Goal: Task Accomplishment & Management: Complete application form

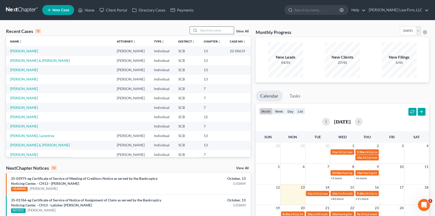
click at [200, 30] on input "search" at bounding box center [216, 30] width 35 height 7
type input "gaitlin"
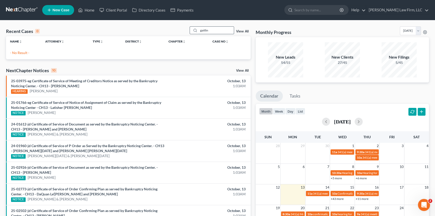
drag, startPoint x: 212, startPoint y: 32, endPoint x: 192, endPoint y: 28, distance: 20.8
click at [191, 31] on div "gaitlin" at bounding box center [212, 30] width 45 height 8
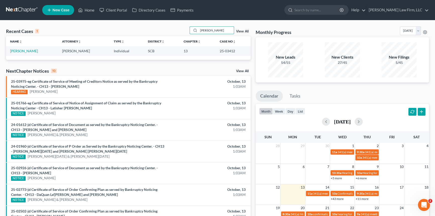
type input "[PERSON_NAME]"
click at [22, 48] on td "[PERSON_NAME]" at bounding box center [32, 50] width 52 height 9
click at [25, 49] on link "[PERSON_NAME]" at bounding box center [24, 51] width 28 height 4
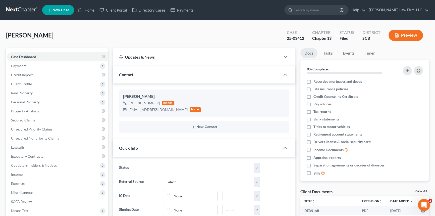
select select "0"
click at [89, 8] on link "Home" at bounding box center [86, 10] width 21 height 9
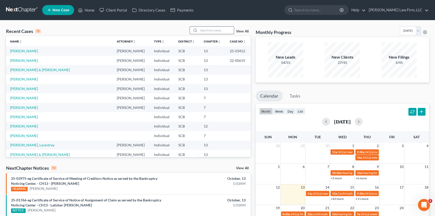
click at [199, 28] on input "search" at bounding box center [216, 30] width 35 height 7
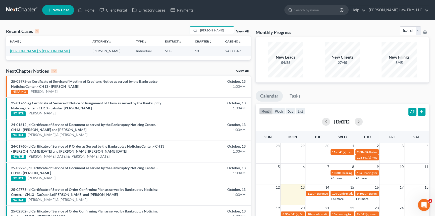
type input "[PERSON_NAME]"
click at [31, 50] on link "[PERSON_NAME] & [PERSON_NAME]" at bounding box center [40, 51] width 60 height 4
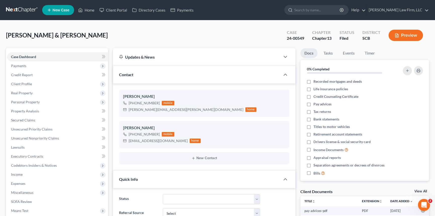
select select "0"
click at [91, 9] on link "Home" at bounding box center [86, 10] width 21 height 9
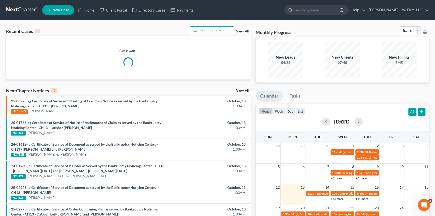
drag, startPoint x: 203, startPoint y: 31, endPoint x: 343, endPoint y: 17, distance: 140.5
click at [209, 30] on input "search" at bounding box center [216, 30] width 35 height 7
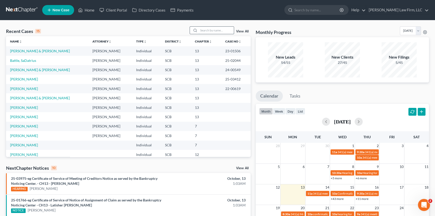
click at [205, 31] on input "search" at bounding box center [216, 30] width 35 height 7
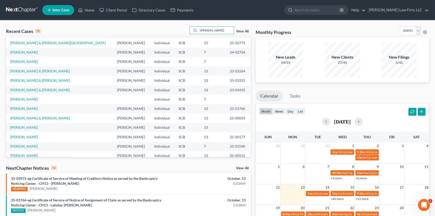
scroll to position [34, 0]
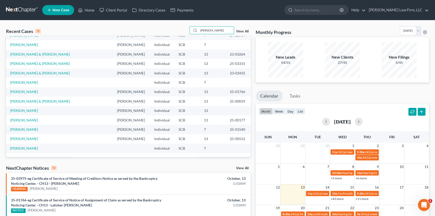
type input "[PERSON_NAME]"
click at [58, 9] on span "New Case" at bounding box center [60, 10] width 17 height 4
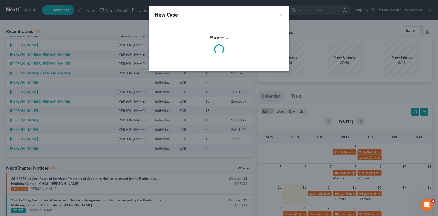
select select "72"
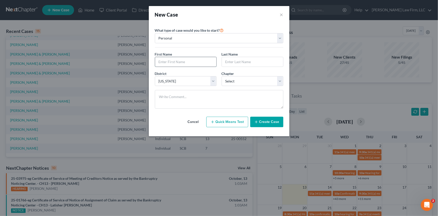
click at [165, 62] on input "text" at bounding box center [185, 62] width 61 height 10
type input "[PERSON_NAME]"
click at [241, 78] on select "Select 7 11 12 13" at bounding box center [253, 81] width 62 height 10
select select "0"
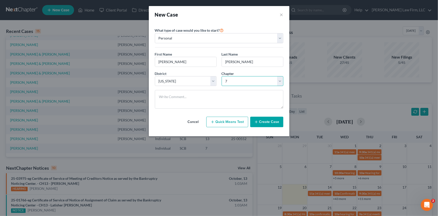
click at [222, 76] on select "Select 7 11 12 13" at bounding box center [253, 81] width 62 height 10
click at [268, 120] on button "Create Case" at bounding box center [266, 121] width 33 height 11
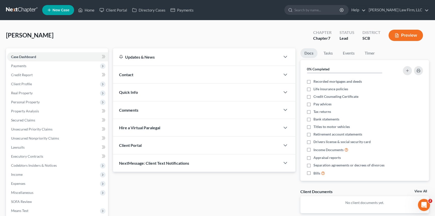
click at [122, 74] on span "Contact" at bounding box center [126, 74] width 14 height 5
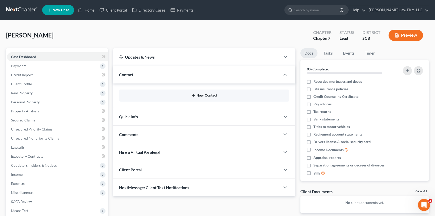
click at [206, 95] on button "New Contact" at bounding box center [204, 95] width 162 height 4
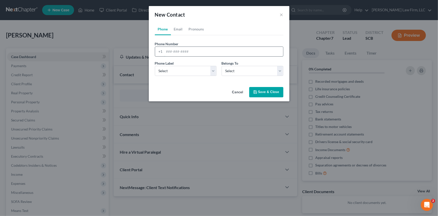
click at [165, 50] on input "tel" at bounding box center [223, 52] width 119 height 10
type input "[PHONE_NUMBER]"
click at [171, 70] on select "Select Mobile Home Work Other" at bounding box center [186, 71] width 62 height 10
select select "0"
click at [155, 66] on select "Select Mobile Home Work Other" at bounding box center [186, 71] width 62 height 10
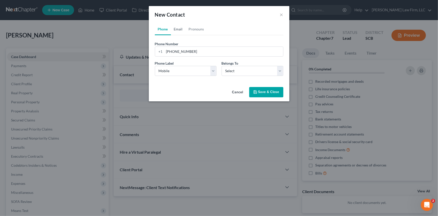
click at [178, 29] on link "Email" at bounding box center [178, 29] width 15 height 12
click at [166, 51] on input "email" at bounding box center [223, 52] width 119 height 10
type input "[EMAIL_ADDRESS][DOMAIN_NAME]"
drag, startPoint x: 171, startPoint y: 72, endPoint x: 165, endPoint y: 75, distance: 6.8
click at [170, 72] on select "Select Home Work Other" at bounding box center [186, 71] width 62 height 10
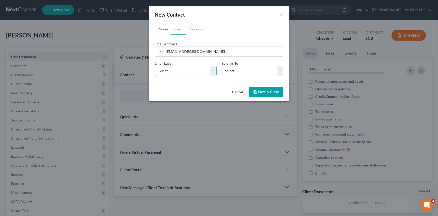
select select "0"
click at [155, 66] on select "Select Home Work Other" at bounding box center [186, 71] width 62 height 10
click at [228, 70] on select "Select Client Other" at bounding box center [253, 71] width 62 height 10
select select "0"
click at [222, 66] on select "Select Client Other" at bounding box center [253, 71] width 62 height 10
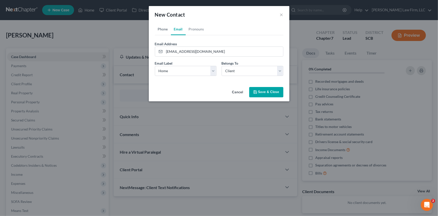
click at [161, 30] on link "Phone" at bounding box center [163, 29] width 16 height 12
click at [264, 90] on button "Save & Close" at bounding box center [266, 92] width 34 height 11
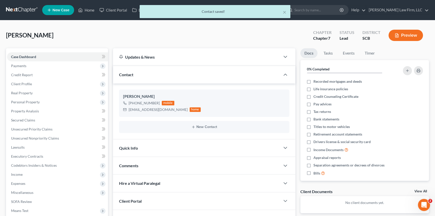
click at [132, 146] on span "Quick Info" at bounding box center [128, 147] width 19 height 5
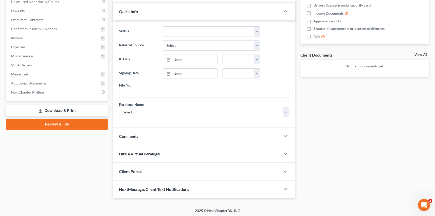
scroll to position [137, 0]
click at [133, 168] on span "Client Portal" at bounding box center [130, 170] width 23 height 5
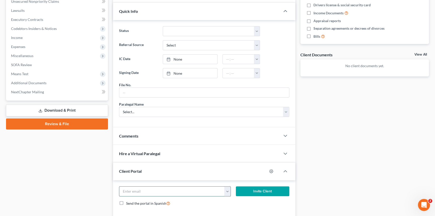
click at [129, 188] on input "email" at bounding box center [171, 191] width 105 height 10
type input "[EMAIL_ADDRESS][DOMAIN_NAME]"
click at [263, 188] on button "Invite Client" at bounding box center [262, 191] width 53 height 10
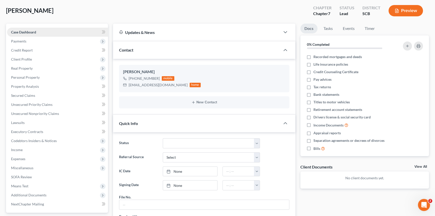
scroll to position [0, 0]
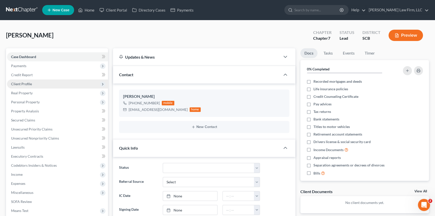
click at [21, 83] on span "Client Profile" at bounding box center [21, 84] width 21 height 4
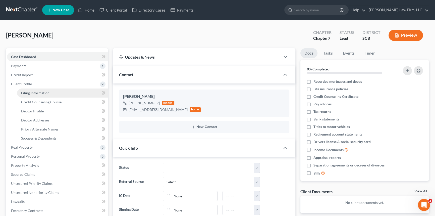
click at [33, 92] on span "Filing Information" at bounding box center [35, 93] width 28 height 4
select select "1"
select select "0"
select select "72"
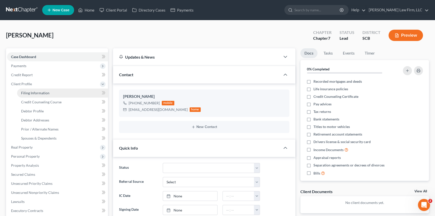
select select "42"
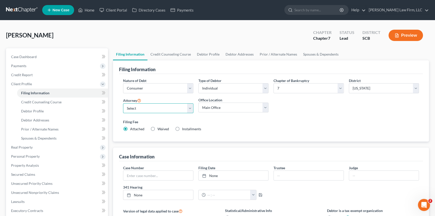
click at [134, 106] on select "Select [PERSON_NAME] - SCB [PERSON_NAME] - SCB" at bounding box center [158, 108] width 70 height 10
select select "0"
click at [123, 103] on select "Select [PERSON_NAME] - SCB [PERSON_NAME] - SCB" at bounding box center [158, 108] width 70 height 10
click at [265, 86] on select "Select Individual Joint" at bounding box center [233, 88] width 70 height 10
select select "1"
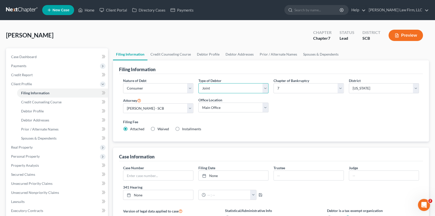
click at [198, 83] on select "Select Individual Joint" at bounding box center [233, 88] width 70 height 10
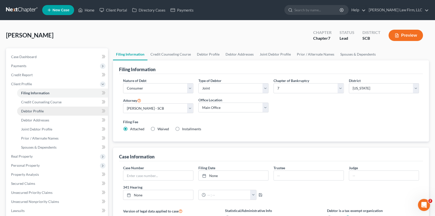
click at [37, 110] on span "Debtor Profile" at bounding box center [32, 111] width 23 height 4
select select "1"
select select "0"
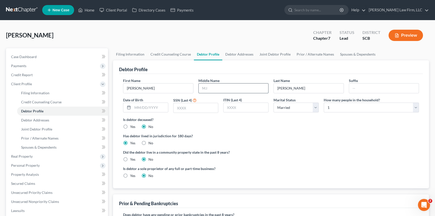
click at [208, 86] on input "text" at bounding box center [234, 88] width 70 height 10
click at [34, 118] on span "Debtor Addresses" at bounding box center [35, 120] width 28 height 4
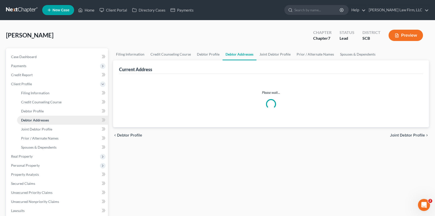
select select "0"
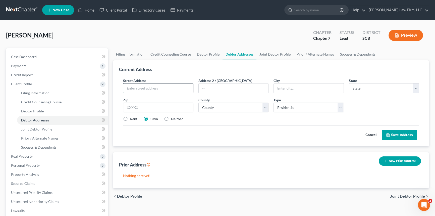
click at [131, 87] on input "text" at bounding box center [158, 88] width 70 height 10
type input "[STREET_ADDRESS]"
click at [284, 85] on input "text" at bounding box center [309, 88] width 70 height 10
type input "[GEOGRAPHIC_DATA]"
select select "42"
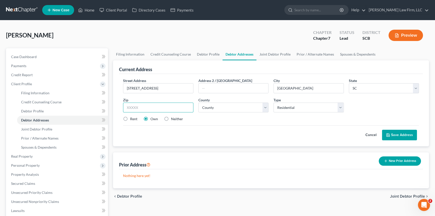
click at [130, 108] on input "text" at bounding box center [158, 107] width 70 height 10
type input "29486"
click at [212, 108] on select "County [GEOGRAPHIC_DATA] [GEOGRAPHIC_DATA] [GEOGRAPHIC_DATA] [GEOGRAPHIC_DATA] …" at bounding box center [233, 107] width 70 height 10
select select "7"
click at [198, 102] on select "County [GEOGRAPHIC_DATA] [GEOGRAPHIC_DATA] [GEOGRAPHIC_DATA] [GEOGRAPHIC_DATA] …" at bounding box center [233, 107] width 70 height 10
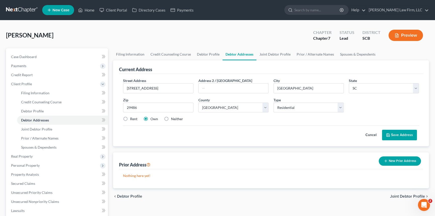
click at [130, 117] on label "Rent" at bounding box center [133, 118] width 7 height 5
click at [132, 117] on input "Rent" at bounding box center [133, 117] width 3 height 3
radio input "true"
click at [404, 131] on button "Save Address" at bounding box center [399, 135] width 35 height 11
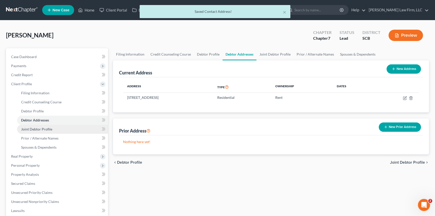
click at [33, 126] on link "Joint Debtor Profile" at bounding box center [62, 129] width 91 height 9
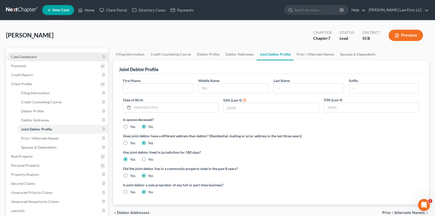
click at [24, 55] on span "Case Dashboard" at bounding box center [24, 56] width 26 height 4
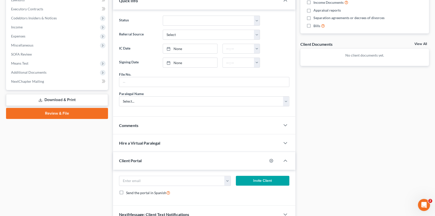
scroll to position [160, 0]
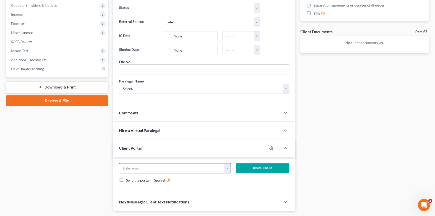
click at [131, 164] on input "email" at bounding box center [171, 168] width 105 height 10
type input "[EMAIL_ADDRESS][DOMAIN_NAME]"
click at [261, 164] on button "Invite Client" at bounding box center [262, 168] width 53 height 10
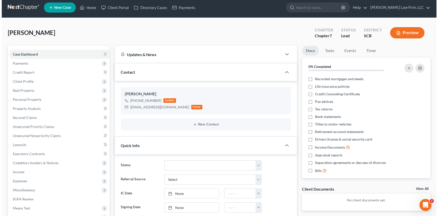
scroll to position [0, 0]
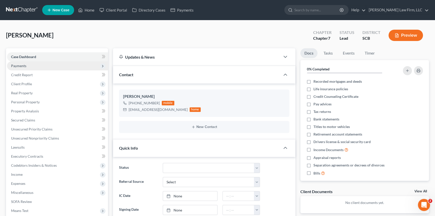
click at [20, 65] on span "Payments" at bounding box center [18, 66] width 15 height 4
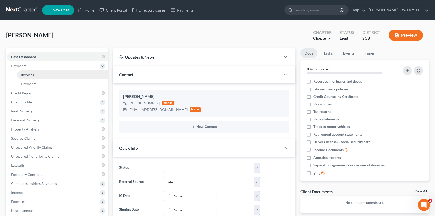
click at [28, 76] on span "Invoices" at bounding box center [27, 75] width 13 height 4
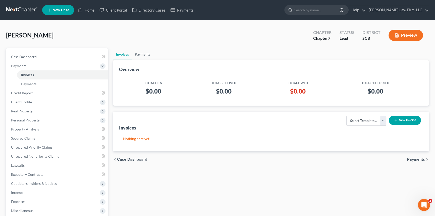
click at [409, 121] on button "New Invoice" at bounding box center [405, 119] width 32 height 9
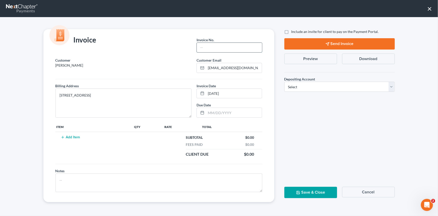
click at [207, 49] on input "text" at bounding box center [229, 48] width 65 height 10
type input "00001"
click at [73, 136] on button "Add Item" at bounding box center [70, 137] width 22 height 4
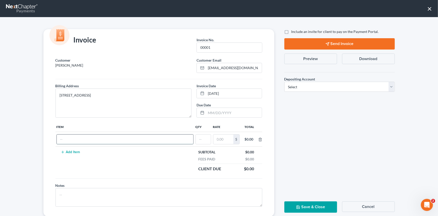
click at [71, 136] on input "text" at bounding box center [125, 139] width 137 height 10
click at [83, 139] on input "Chapter 7" at bounding box center [125, 139] width 137 height 10
type input "Chapter 7 fees"
type input "1"
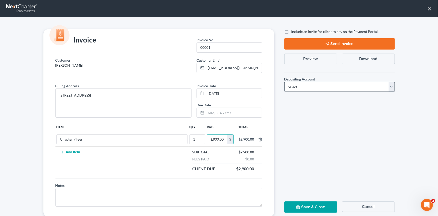
type input "2,900.00"
click at [391, 85] on select "Select Operation Trust" at bounding box center [339, 87] width 110 height 10
select select "1"
click at [284, 82] on select "Select Operation Trust" at bounding box center [339, 87] width 110 height 10
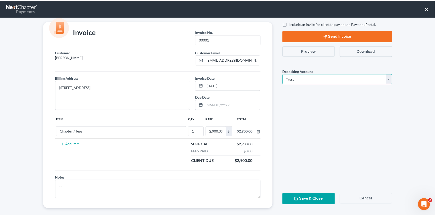
scroll to position [12, 0]
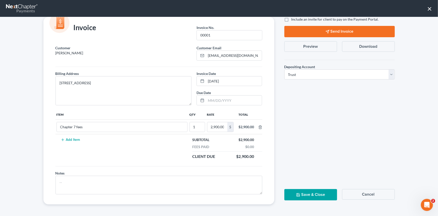
click at [304, 193] on button "Save & Close" at bounding box center [310, 194] width 53 height 11
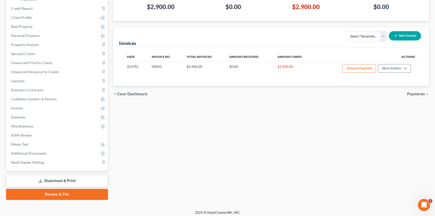
scroll to position [87, 0]
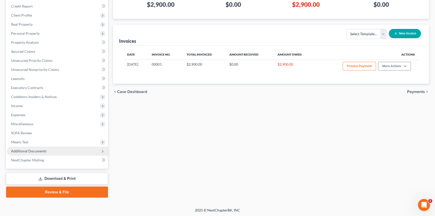
click at [28, 150] on span "Additional Documents" at bounding box center [28, 151] width 35 height 4
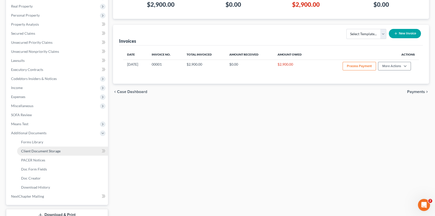
click at [48, 149] on span "Client Document Storage" at bounding box center [40, 151] width 39 height 4
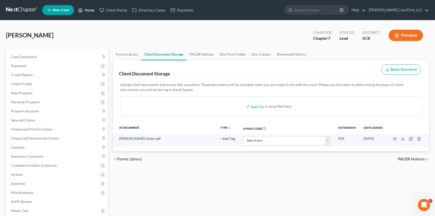
click at [92, 8] on link "Home" at bounding box center [86, 10] width 21 height 9
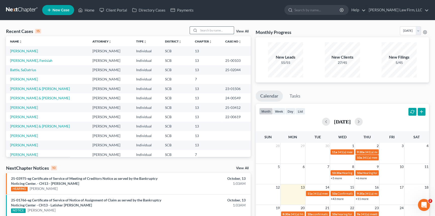
click at [200, 31] on input "search" at bounding box center [216, 30] width 35 height 7
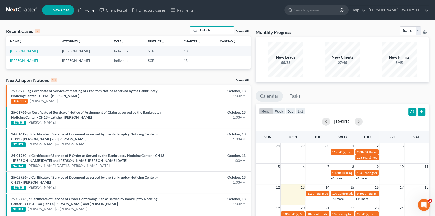
type input "kinloch"
click at [88, 8] on link "Home" at bounding box center [86, 10] width 21 height 9
click at [89, 9] on link "Home" at bounding box center [86, 10] width 21 height 9
click at [62, 7] on link "New Case" at bounding box center [58, 10] width 32 height 10
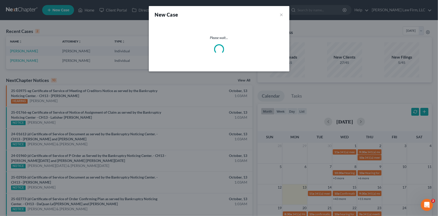
select select "72"
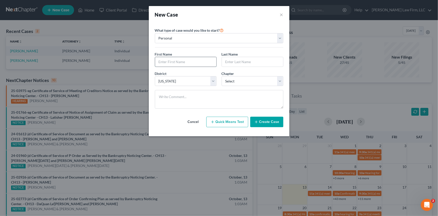
click at [160, 61] on input "text" at bounding box center [185, 62] width 61 height 10
type input "Quanazea"
type input "Kinloch"
click at [281, 83] on select "Select 7 11 12 13" at bounding box center [253, 81] width 62 height 10
select select "0"
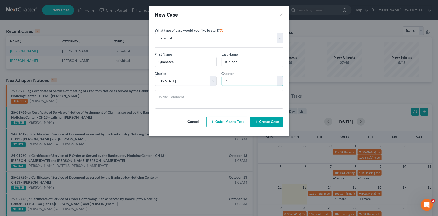
click at [222, 76] on select "Select 7 11 12 13" at bounding box center [253, 81] width 62 height 10
click at [266, 121] on button "Create Case" at bounding box center [266, 121] width 33 height 11
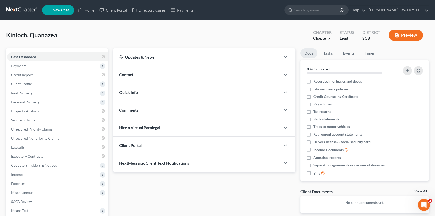
click at [129, 72] on span "Contact" at bounding box center [126, 74] width 14 height 5
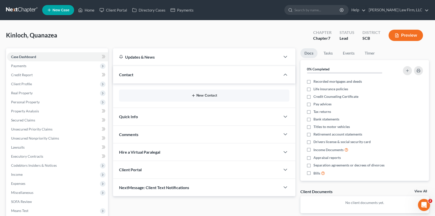
click at [206, 95] on button "New Contact" at bounding box center [204, 95] width 162 height 4
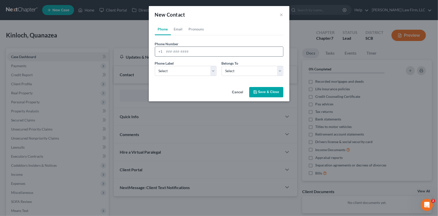
drag, startPoint x: 166, startPoint y: 52, endPoint x: 170, endPoint y: 50, distance: 4.4
click at [166, 52] on input "tel" at bounding box center [223, 52] width 119 height 10
type input "[PHONE_NUMBER]"
drag, startPoint x: 161, startPoint y: 65, endPoint x: 163, endPoint y: 67, distance: 2.7
click at [163, 67] on div "Phone Label * Select Mobile Home Work Other" at bounding box center [185, 67] width 67 height 15
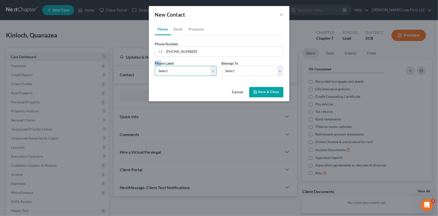
click at [162, 70] on select "Select Mobile Home Work Other" at bounding box center [186, 71] width 62 height 10
select select "0"
click at [155, 66] on select "Select Mobile Home Work Other" at bounding box center [186, 71] width 62 height 10
click at [236, 68] on select "Select Client Other" at bounding box center [253, 71] width 62 height 10
select select "0"
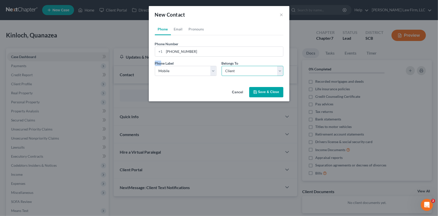
click at [222, 66] on select "Select Client Other" at bounding box center [253, 71] width 62 height 10
select select "0"
click at [178, 29] on link "Email" at bounding box center [178, 29] width 15 height 12
click at [165, 48] on input "email" at bounding box center [223, 52] width 119 height 10
click at [189, 51] on input "[EMAIL_ADDRESS][DOMAIN_NAME]" at bounding box center [223, 52] width 119 height 10
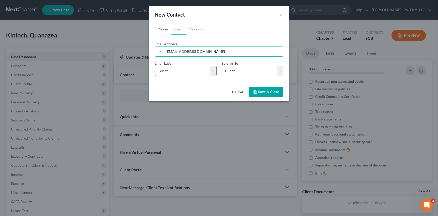
type input "[EMAIL_ADDRESS][DOMAIN_NAME]"
drag, startPoint x: 168, startPoint y: 70, endPoint x: 165, endPoint y: 74, distance: 5.3
click at [168, 70] on select "Select Home Work Other" at bounding box center [186, 71] width 62 height 10
select select "0"
click at [155, 66] on select "Select Home Work Other" at bounding box center [186, 71] width 62 height 10
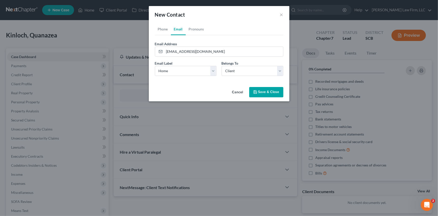
click at [262, 91] on button "Save & Close" at bounding box center [266, 92] width 34 height 11
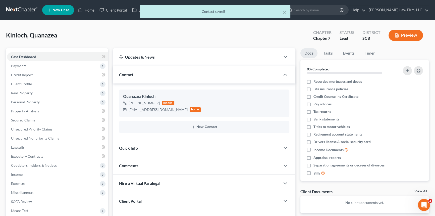
click at [124, 146] on span "Quick Info" at bounding box center [128, 147] width 19 height 5
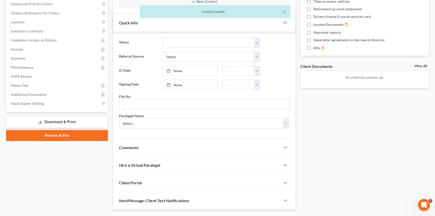
scroll to position [137, 0]
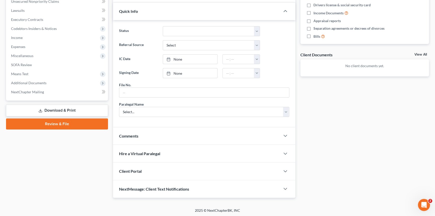
click at [129, 169] on span "Client Portal" at bounding box center [130, 170] width 23 height 5
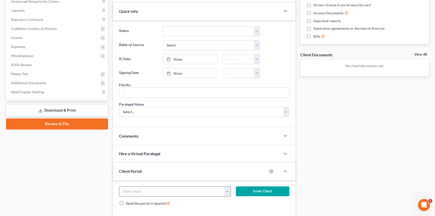
click at [139, 189] on input "email" at bounding box center [171, 191] width 105 height 10
type input "[EMAIL_ADDRESS][DOMAIN_NAME]"
click at [256, 188] on button "Invite Client" at bounding box center [262, 191] width 53 height 10
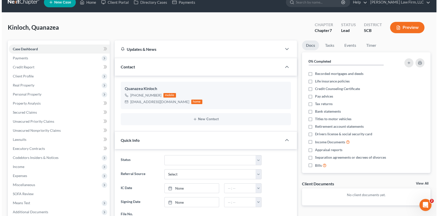
scroll to position [0, 0]
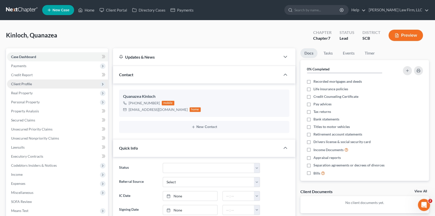
click at [21, 82] on span "Client Profile" at bounding box center [21, 84] width 21 height 4
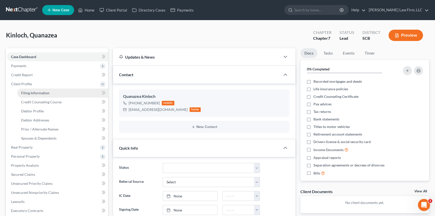
click at [33, 91] on span "Filing Information" at bounding box center [35, 93] width 28 height 4
select select "1"
select select "0"
select select "72"
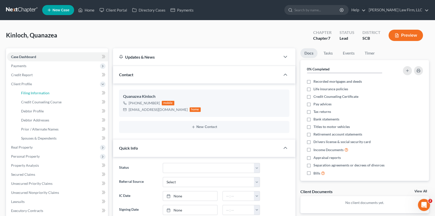
select select "42"
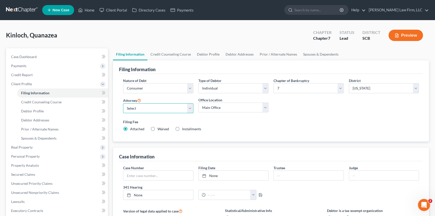
click at [189, 107] on select "Select [PERSON_NAME] - SCB [PERSON_NAME] - SCB" at bounding box center [158, 108] width 70 height 10
select select "0"
click at [123, 103] on select "Select [PERSON_NAME] - SCB [PERSON_NAME] - SCB" at bounding box center [158, 108] width 70 height 10
click at [34, 110] on span "Debtor Profile" at bounding box center [32, 111] width 23 height 4
select select "0"
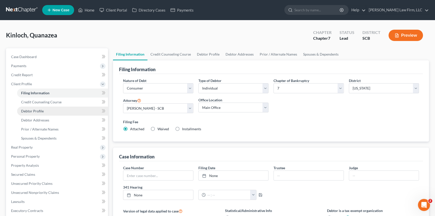
select select "0"
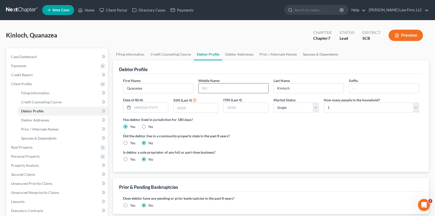
click at [206, 88] on input "text" at bounding box center [234, 88] width 70 height 10
type input "E"
type input "AMAR"
click at [203, 88] on input "text" at bounding box center [234, 88] width 70 height 10
type input "a"
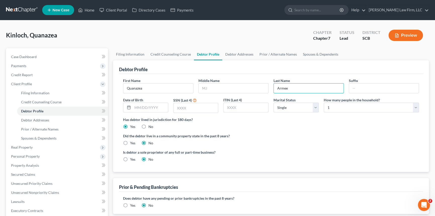
type input "Armee"
click at [196, 84] on div "Middle Name" at bounding box center [233, 85] width 75 height 15
click at [203, 87] on input "text" at bounding box center [234, 88] width 70 height 10
type input "Armaree"
type input "Kinloch"
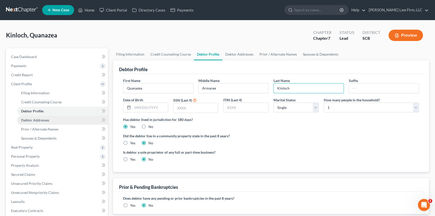
click at [39, 119] on span "Debtor Addresses" at bounding box center [35, 120] width 28 height 4
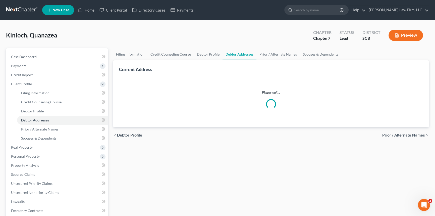
select select "0"
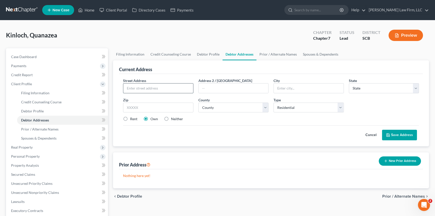
click at [129, 86] on input "text" at bounding box center [158, 88] width 70 height 10
type input "[STREET_ADDRESS]"
type input "Ch"
click at [210, 85] on input "text" at bounding box center [234, 88] width 70 height 10
type input "Apt 617"
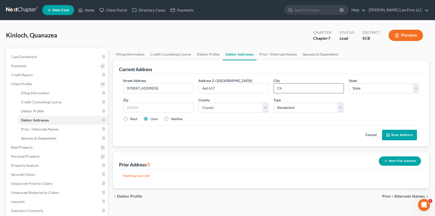
click at [287, 87] on input "Ch" at bounding box center [309, 88] width 70 height 10
type input "[GEOGRAPHIC_DATA]"
select select "42"
click at [133, 106] on input "text" at bounding box center [158, 107] width 70 height 10
type input "29406"
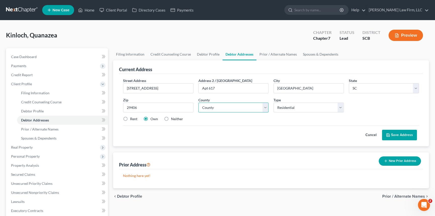
click at [215, 106] on select "County [GEOGRAPHIC_DATA] [GEOGRAPHIC_DATA] [GEOGRAPHIC_DATA] [GEOGRAPHIC_DATA] …" at bounding box center [233, 107] width 70 height 10
select select "9"
click at [198, 102] on select "County [GEOGRAPHIC_DATA] [GEOGRAPHIC_DATA] [GEOGRAPHIC_DATA] [GEOGRAPHIC_DATA] …" at bounding box center [233, 107] width 70 height 10
drag, startPoint x: 125, startPoint y: 117, endPoint x: 165, endPoint y: 112, distance: 40.5
click at [130, 117] on label "Rent" at bounding box center [133, 118] width 7 height 5
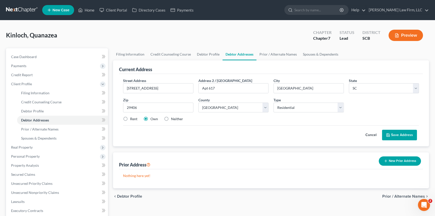
click at [132, 117] on input "Rent" at bounding box center [133, 117] width 3 height 3
radio input "true"
click at [399, 133] on button "Save Address" at bounding box center [399, 135] width 35 height 11
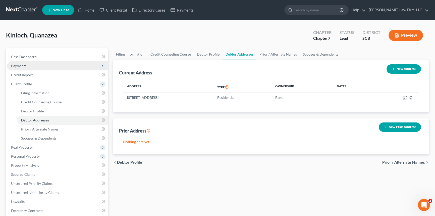
click at [19, 64] on span "Payments" at bounding box center [18, 66] width 15 height 4
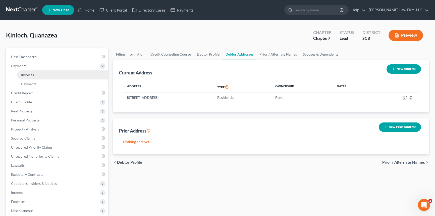
click at [30, 74] on span "Invoices" at bounding box center [27, 75] width 13 height 4
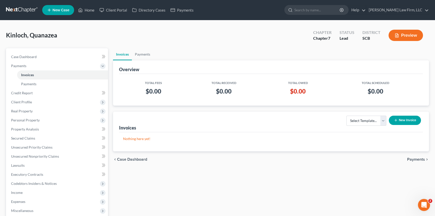
click at [403, 119] on button "New Invoice" at bounding box center [405, 119] width 32 height 9
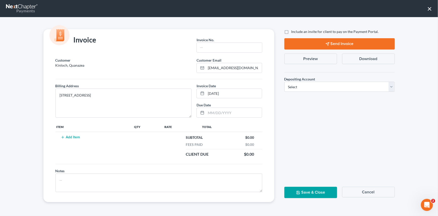
click at [214, 42] on div "Invoice No. *" at bounding box center [230, 44] width 66 height 15
drag, startPoint x: 203, startPoint y: 47, endPoint x: 205, endPoint y: 50, distance: 2.7
click at [205, 50] on input "text" at bounding box center [229, 48] width 65 height 10
type input "0000"
click at [74, 136] on button "Add Item" at bounding box center [70, 137] width 22 height 4
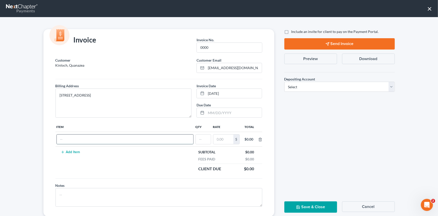
click at [70, 138] on input "text" at bounding box center [125, 139] width 137 height 10
type input "Chapter 7 fees"
type input "1"
type input "2,900.00"
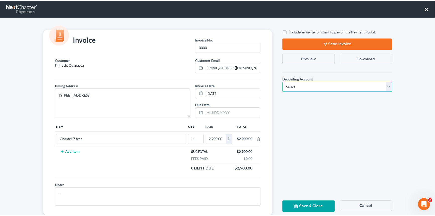
scroll to position [0, 0]
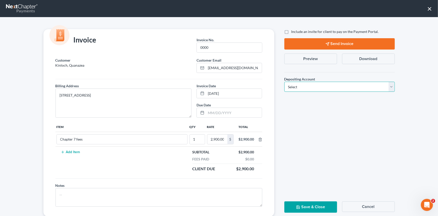
click at [391, 85] on select "Select Operation Trust" at bounding box center [339, 87] width 110 height 10
select select "1"
click at [284, 82] on select "Select Operation Trust" at bounding box center [339, 87] width 110 height 10
click at [303, 206] on button "Save & Close" at bounding box center [310, 206] width 53 height 11
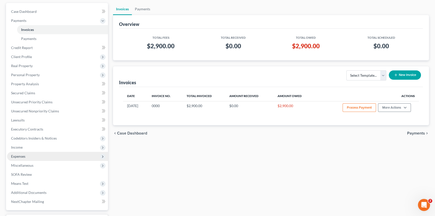
scroll to position [45, 0]
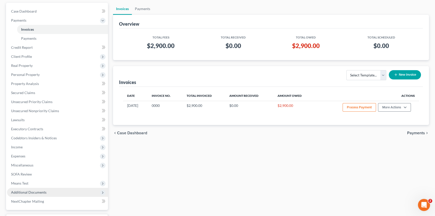
click at [29, 190] on span "Additional Documents" at bounding box center [28, 192] width 35 height 4
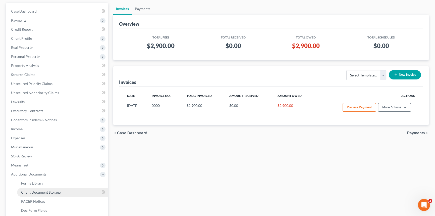
click at [46, 190] on span "Client Document Storage" at bounding box center [40, 192] width 39 height 4
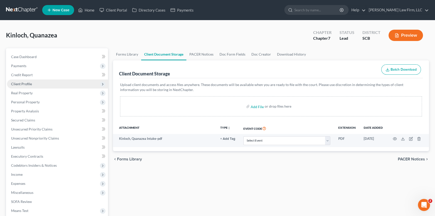
click at [20, 83] on span "Client Profile" at bounding box center [21, 84] width 21 height 4
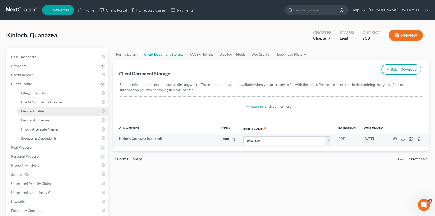
click at [34, 109] on span "Debtor Profile" at bounding box center [32, 111] width 23 height 4
select select "0"
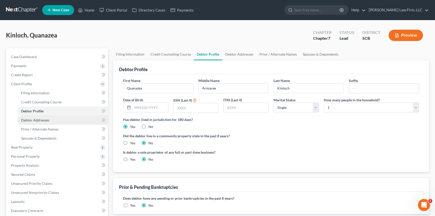
click at [34, 119] on span "Debtor Addresses" at bounding box center [35, 120] width 28 height 4
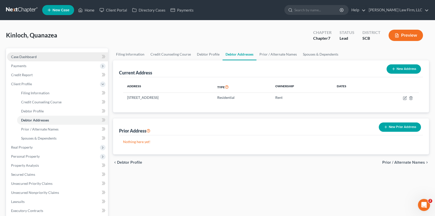
click at [23, 55] on span "Case Dashboard" at bounding box center [24, 56] width 26 height 4
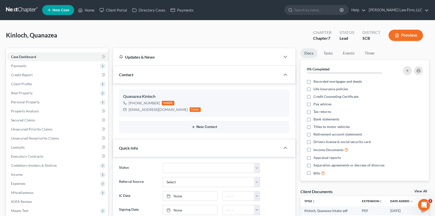
click at [200, 125] on button "New Contact" at bounding box center [204, 127] width 162 height 4
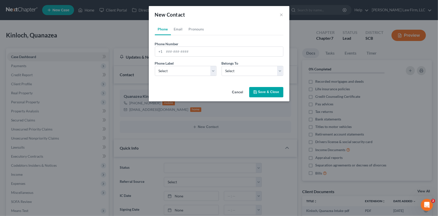
click at [267, 91] on button "Save & Close" at bounding box center [266, 92] width 34 height 11
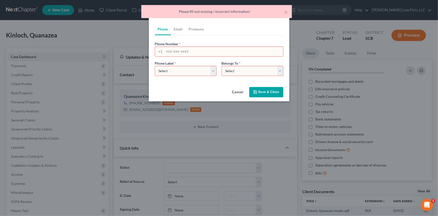
click at [237, 91] on button "Cancel" at bounding box center [237, 92] width 19 height 10
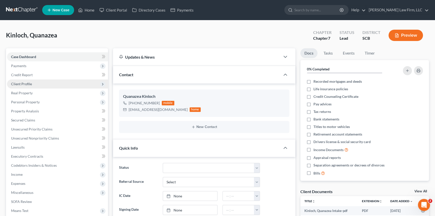
click at [21, 82] on span "Client Profile" at bounding box center [21, 84] width 21 height 4
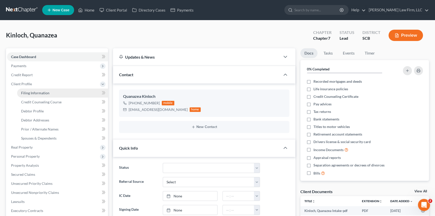
click at [35, 91] on span "Filing Information" at bounding box center [35, 93] width 28 height 4
select select "1"
select select "0"
select select "72"
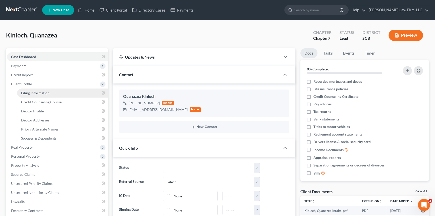
select select "0"
select select "42"
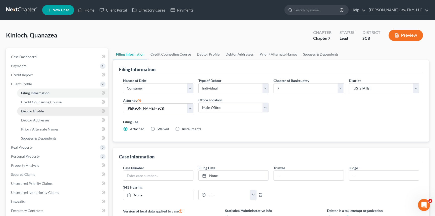
click at [37, 111] on span "Debtor Profile" at bounding box center [32, 111] width 23 height 4
select select "0"
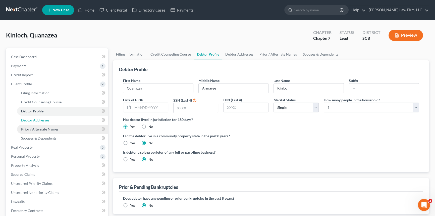
click at [41, 119] on span "Debtor Addresses" at bounding box center [35, 120] width 28 height 4
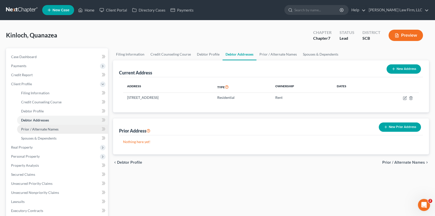
click at [38, 130] on span "Prior / Alternate Names" at bounding box center [39, 129] width 37 height 4
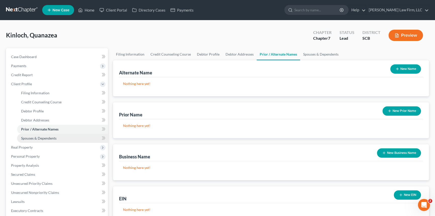
click at [37, 137] on span "Spouses & Dependents" at bounding box center [38, 138] width 35 height 4
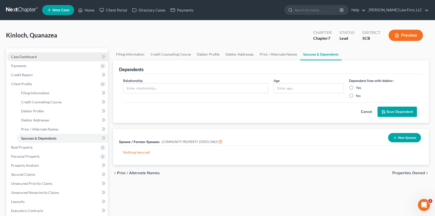
click at [25, 56] on span "Case Dashboard" at bounding box center [24, 56] width 26 height 4
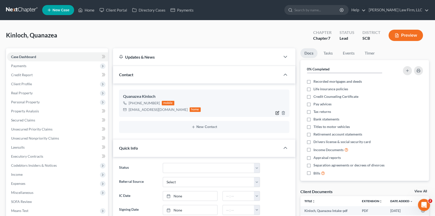
click at [279, 111] on icon "button" at bounding box center [277, 113] width 4 height 4
select select "0"
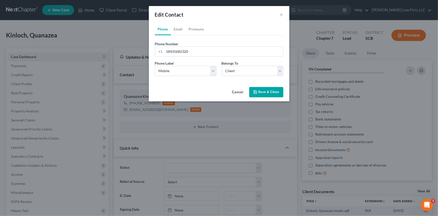
drag, startPoint x: 264, startPoint y: 92, endPoint x: 23, endPoint y: 40, distance: 246.5
click at [263, 92] on button "Save & Close" at bounding box center [266, 92] width 34 height 11
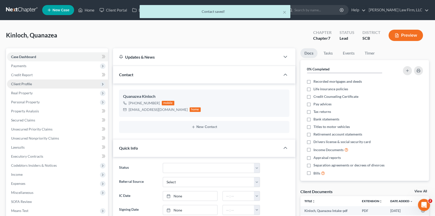
click at [23, 83] on span "Client Profile" at bounding box center [21, 84] width 21 height 4
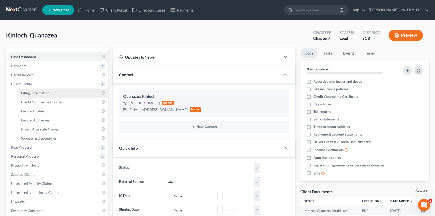
click at [31, 92] on span "Filing Information" at bounding box center [35, 93] width 28 height 4
select select "1"
select select "0"
select select "72"
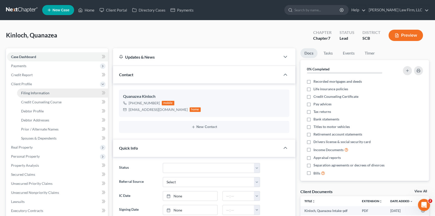
select select "0"
select select "42"
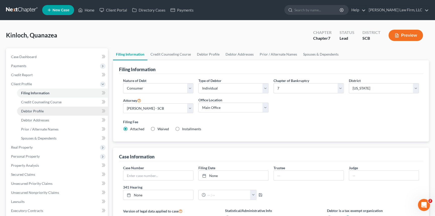
click at [37, 110] on span "Debtor Profile" at bounding box center [32, 111] width 23 height 4
select select "0"
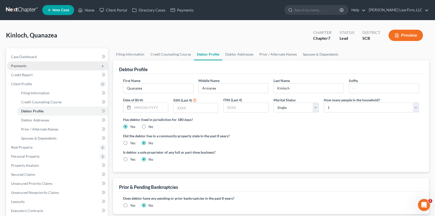
click at [20, 65] on span "Payments" at bounding box center [18, 66] width 15 height 4
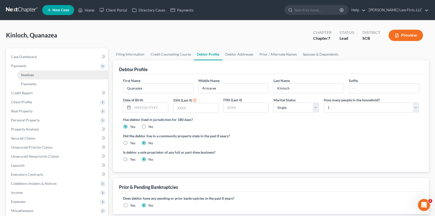
click at [32, 73] on span "Invoices" at bounding box center [27, 75] width 13 height 4
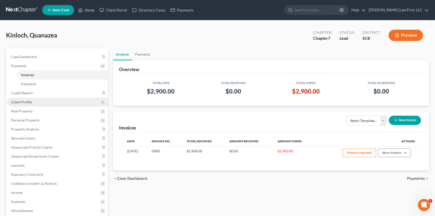
click at [22, 100] on span "Client Profile" at bounding box center [21, 102] width 21 height 4
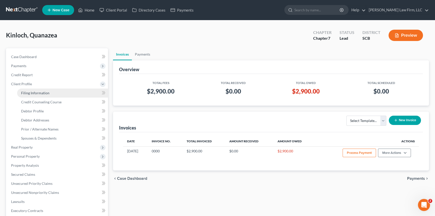
click at [37, 91] on span "Filing Information" at bounding box center [35, 93] width 28 height 4
select select "1"
select select "0"
select select "72"
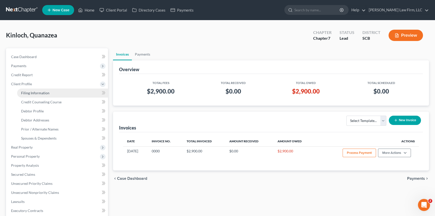
select select "0"
select select "42"
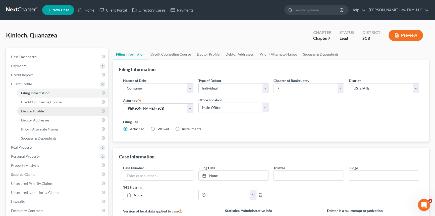
click at [36, 109] on span "Debtor Profile" at bounding box center [32, 111] width 23 height 4
select select "0"
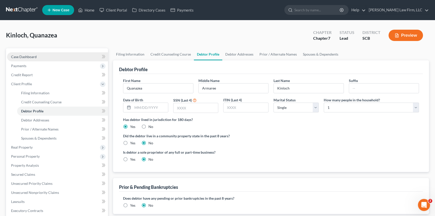
click at [24, 55] on span "Case Dashboard" at bounding box center [24, 56] width 26 height 4
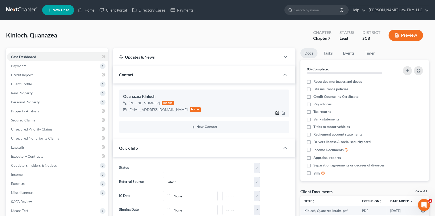
click at [276, 111] on icon "button" at bounding box center [277, 113] width 4 height 4
select select "0"
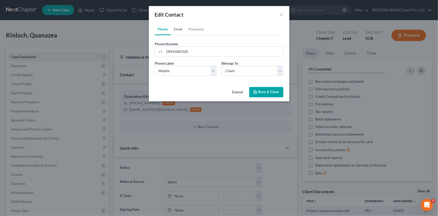
click at [176, 27] on link "Email" at bounding box center [178, 29] width 15 height 12
click at [267, 90] on button "Save & Close" at bounding box center [266, 92] width 34 height 11
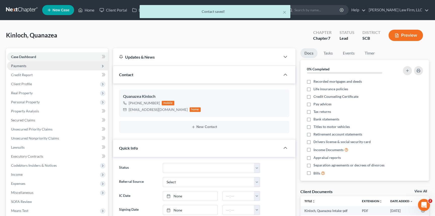
click at [17, 65] on span "Payments" at bounding box center [18, 66] width 15 height 4
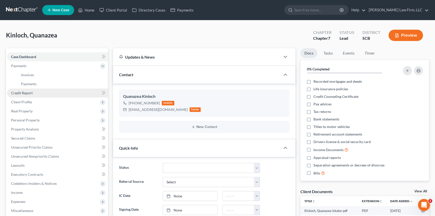
click at [18, 91] on span "Credit Report" at bounding box center [22, 93] width 22 height 4
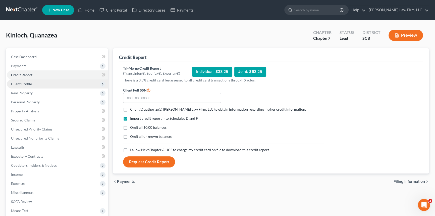
click at [18, 83] on span "Client Profile" at bounding box center [21, 84] width 21 height 4
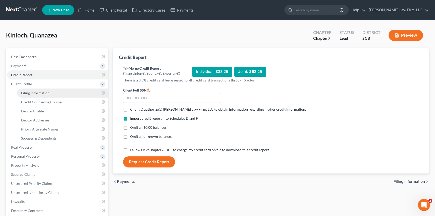
click at [30, 90] on link "Filing Information" at bounding box center [62, 92] width 91 height 9
select select "1"
select select "0"
select select "72"
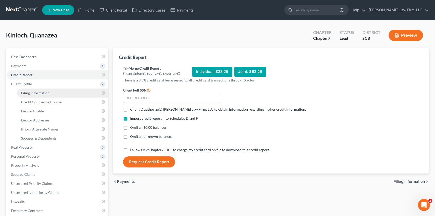
select select "0"
select select "42"
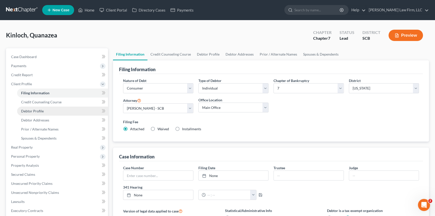
click at [35, 108] on link "Debtor Profile" at bounding box center [62, 110] width 91 height 9
select select "0"
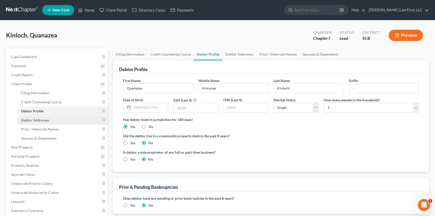
click at [35, 118] on span "Debtor Addresses" at bounding box center [35, 120] width 28 height 4
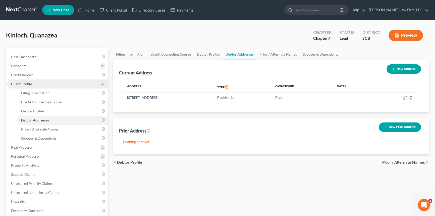
click at [23, 82] on span "Client Profile" at bounding box center [21, 84] width 21 height 4
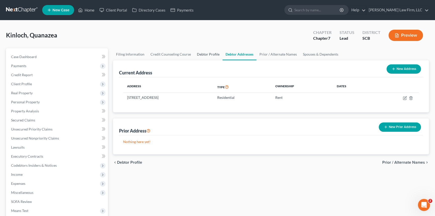
click at [202, 53] on link "Debtor Profile" at bounding box center [208, 54] width 29 height 12
select select "0"
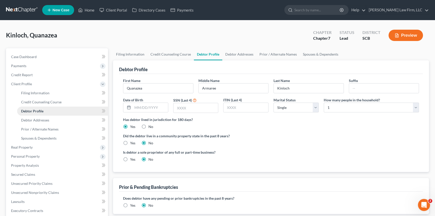
click at [27, 109] on span "Debtor Profile" at bounding box center [32, 111] width 22 height 4
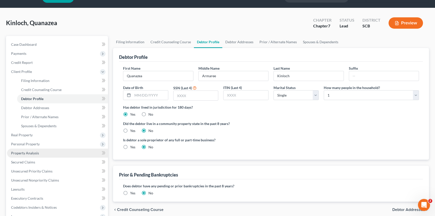
scroll to position [23, 0]
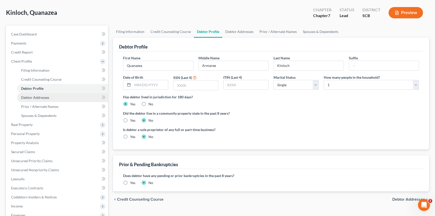
click at [39, 95] on span "Debtor Addresses" at bounding box center [35, 97] width 28 height 4
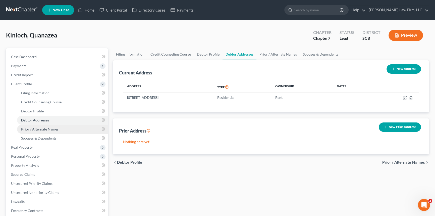
click at [40, 127] on span "Prior / Alternate Names" at bounding box center [39, 129] width 37 height 4
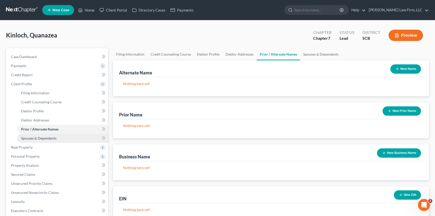
click at [43, 138] on span "Spouses & Dependents" at bounding box center [38, 138] width 35 height 4
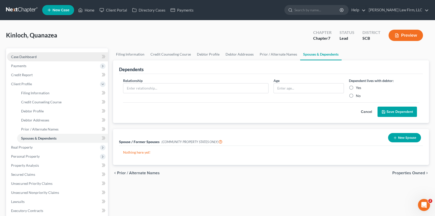
click at [23, 55] on span "Case Dashboard" at bounding box center [24, 56] width 26 height 4
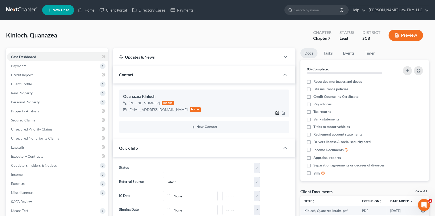
click at [277, 111] on icon "button" at bounding box center [277, 113] width 4 height 4
select select "0"
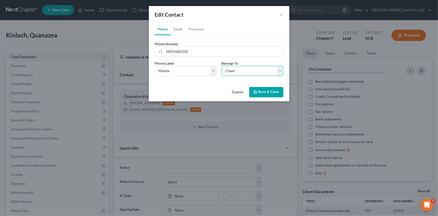
click at [279, 70] on select "Select Client Other" at bounding box center [253, 71] width 62 height 10
click at [177, 27] on link "Email" at bounding box center [178, 29] width 15 height 12
click at [280, 90] on button "Save & Close" at bounding box center [266, 92] width 34 height 11
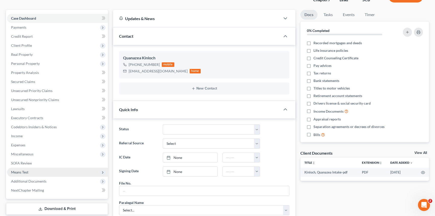
scroll to position [45, 0]
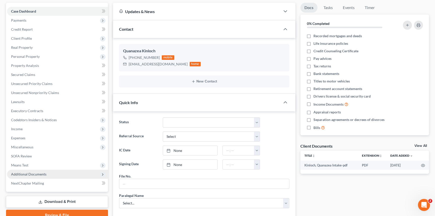
click at [29, 173] on span "Additional Documents" at bounding box center [28, 174] width 35 height 4
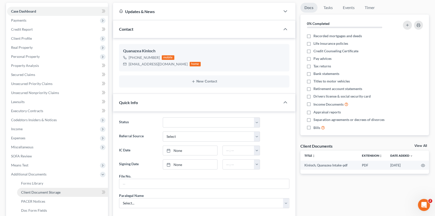
click at [44, 191] on span "Client Document Storage" at bounding box center [40, 192] width 39 height 4
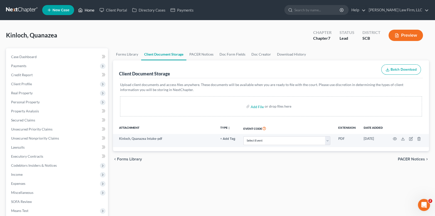
click at [88, 8] on link "Home" at bounding box center [86, 10] width 21 height 9
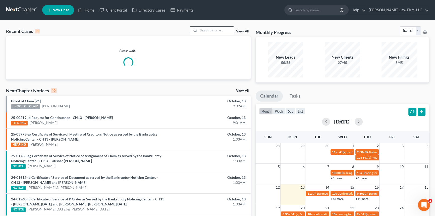
click at [195, 30] on icon at bounding box center [195, 30] width 4 height 4
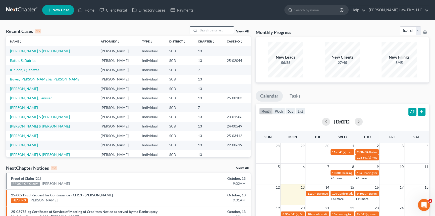
click at [203, 28] on input "search" at bounding box center [216, 30] width 35 height 7
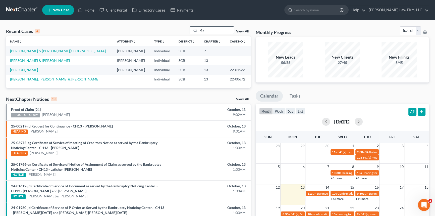
type input "G"
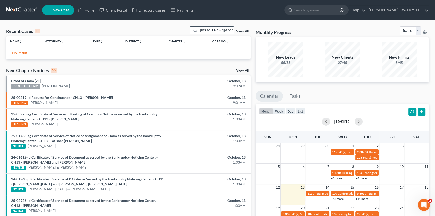
click at [212, 33] on input "[PERSON_NAME][GEOGRAPHIC_DATA]" at bounding box center [216, 30] width 35 height 7
type input "[PERSON_NAME]"
click at [241, 31] on div "[PERSON_NAME] View All" at bounding box center [220, 30] width 61 height 8
click at [56, 7] on link "New Case" at bounding box center [58, 10] width 32 height 10
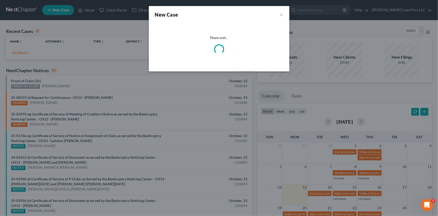
select select "72"
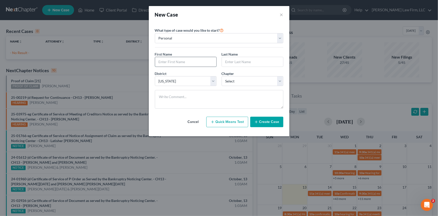
click at [162, 61] on input "text" at bounding box center [185, 62] width 61 height 10
type input "J"
type input "[PERSON_NAME]"
click at [240, 79] on select "Select 7 11 12 13" at bounding box center [253, 81] width 62 height 10
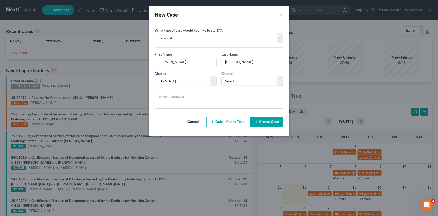
select select "3"
click at [222, 76] on select "Select 7 11 12 13" at bounding box center [253, 81] width 62 height 10
click at [274, 119] on button "Create Case" at bounding box center [266, 121] width 33 height 11
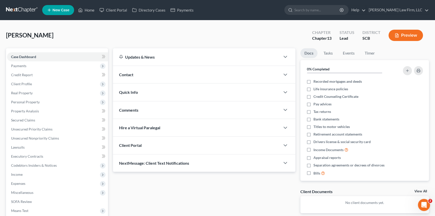
click at [130, 73] on span "Contact" at bounding box center [126, 74] width 14 height 5
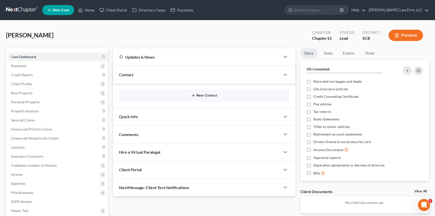
click at [202, 95] on button "New Contact" at bounding box center [204, 95] width 162 height 4
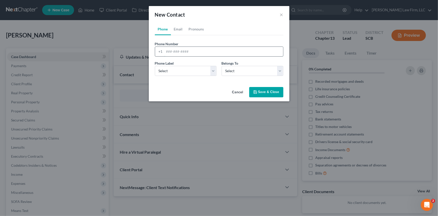
click at [167, 54] on input "tel" at bounding box center [223, 52] width 119 height 10
type input "[PHONE_NUMBER]"
drag, startPoint x: 162, startPoint y: 71, endPoint x: 164, endPoint y: 75, distance: 4.7
click at [162, 71] on select "Select Mobile Home Work Other" at bounding box center [186, 71] width 62 height 10
select select "0"
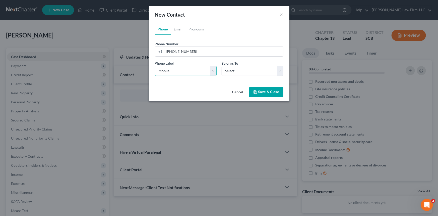
click at [155, 66] on select "Select Mobile Home Work Other" at bounding box center [186, 71] width 62 height 10
click at [177, 26] on link "Email" at bounding box center [178, 29] width 15 height 12
click at [161, 27] on link "Phone" at bounding box center [163, 29] width 16 height 12
click at [230, 70] on select "Select Client Other" at bounding box center [253, 71] width 62 height 10
select select "0"
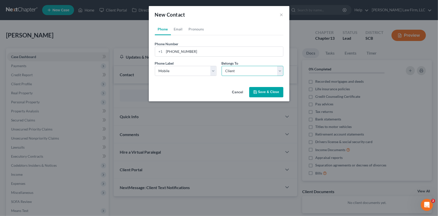
click at [222, 66] on select "Select Client Other" at bounding box center [253, 71] width 62 height 10
click at [176, 28] on link "Email" at bounding box center [178, 29] width 15 height 12
click at [167, 53] on input "email" at bounding box center [223, 52] width 119 height 10
type input "[EMAIL_ADDRESS][DOMAIN_NAME]"
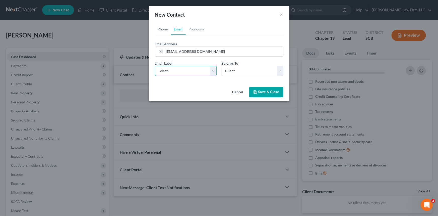
click at [168, 70] on select "Select Home Work Other" at bounding box center [186, 71] width 62 height 10
select select "0"
click at [155, 66] on select "Select Home Work Other" at bounding box center [186, 71] width 62 height 10
click at [238, 71] on select "Select Client Other" at bounding box center [253, 71] width 62 height 10
click at [222, 66] on select "Select Client Other" at bounding box center [253, 71] width 62 height 10
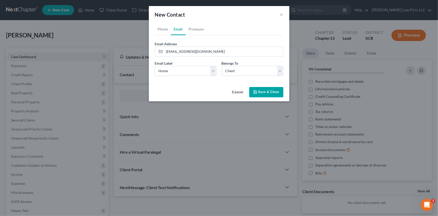
drag, startPoint x: 261, startPoint y: 92, endPoint x: 269, endPoint y: 83, distance: 11.4
click at [264, 89] on button "Save & Close" at bounding box center [266, 92] width 34 height 11
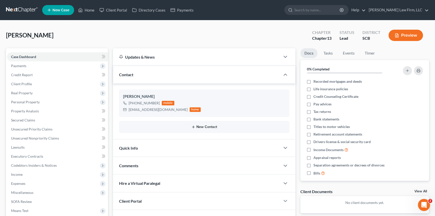
click at [205, 125] on button "New Contact" at bounding box center [204, 127] width 162 height 4
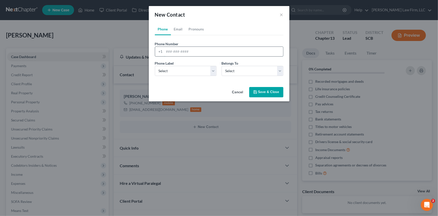
click at [167, 49] on input "tel" at bounding box center [223, 52] width 119 height 10
type input "[PHONE_NUMBER]"
click at [170, 70] on select "Select Mobile Home Work Other" at bounding box center [186, 71] width 62 height 10
select select "0"
click at [155, 66] on select "Select Mobile Home Work Other" at bounding box center [186, 71] width 62 height 10
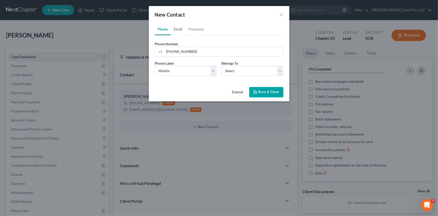
click at [179, 28] on link "Email" at bounding box center [178, 29] width 15 height 12
click at [171, 50] on input "email" at bounding box center [223, 52] width 119 height 10
type input "[EMAIL_ADDRESS][DOMAIN_NAME]"
click at [165, 69] on select "Select Home Work Other" at bounding box center [186, 71] width 62 height 10
select select "0"
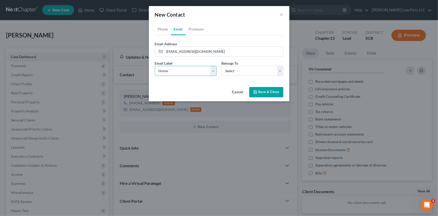
click at [155, 66] on select "Select Home Work Other" at bounding box center [186, 71] width 62 height 10
click at [248, 70] on select "Select Client Other" at bounding box center [253, 71] width 62 height 10
select select "1"
click at [222, 66] on select "Select Client Other" at bounding box center [253, 71] width 62 height 10
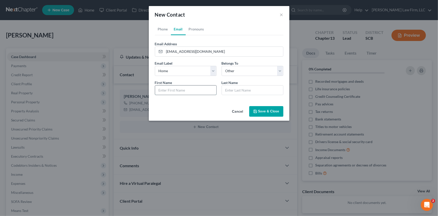
click at [169, 90] on input "text" at bounding box center [185, 90] width 61 height 10
click at [174, 89] on input "Jeronicaq" at bounding box center [185, 90] width 61 height 10
type input "[PERSON_NAME]"
click at [227, 91] on input "text" at bounding box center [252, 90] width 61 height 10
type input "Gadsden"
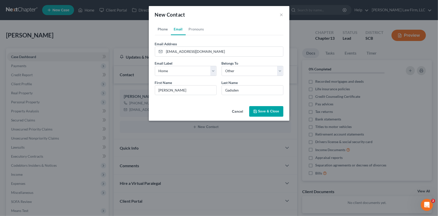
click at [161, 30] on link "Phone" at bounding box center [163, 29] width 16 height 12
click at [266, 106] on button "Save & Close" at bounding box center [266, 111] width 34 height 11
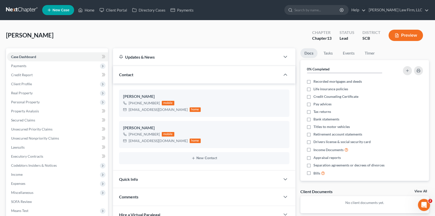
click at [137, 176] on span "Quick Info" at bounding box center [128, 178] width 19 height 5
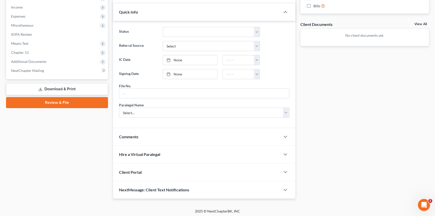
scroll to position [168, 0]
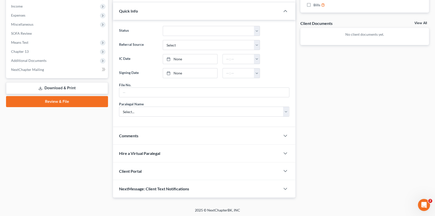
click at [136, 168] on span "Client Portal" at bounding box center [130, 170] width 23 height 5
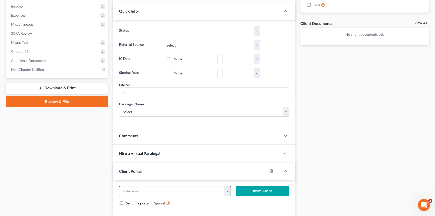
click at [123, 192] on input "email" at bounding box center [171, 191] width 105 height 10
type input "x"
type input "c"
type input "C"
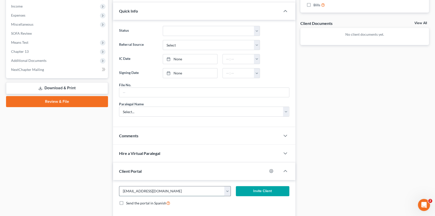
click at [158, 190] on input "[EMAIL_ADDRESS][DOMAIN_NAME]" at bounding box center [171, 191] width 105 height 10
type input "[EMAIL_ADDRESS][DOMAIN_NAME]"
drag, startPoint x: 158, startPoint y: 190, endPoint x: 259, endPoint y: 190, distance: 100.9
click at [259, 190] on button "Invite Client" at bounding box center [262, 191] width 53 height 10
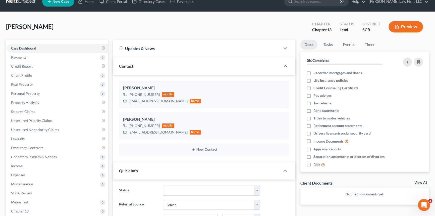
scroll to position [8, 0]
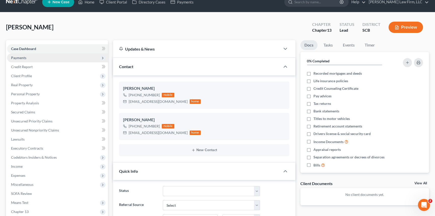
click at [21, 56] on span "Payments" at bounding box center [18, 57] width 15 height 4
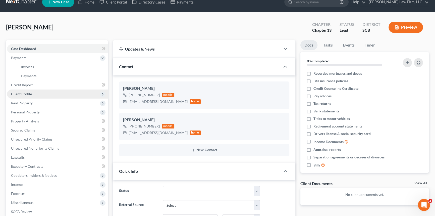
click at [26, 93] on span "Client Profile" at bounding box center [21, 94] width 21 height 4
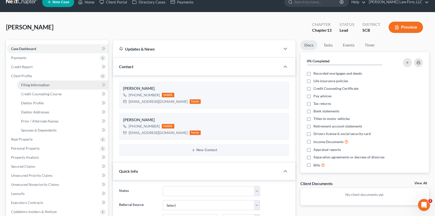
click at [31, 83] on span "Filing Information" at bounding box center [35, 85] width 28 height 4
select select "1"
select select "0"
select select "3"
select select "72"
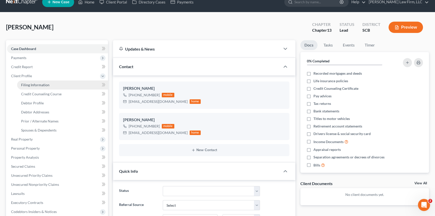
select select "42"
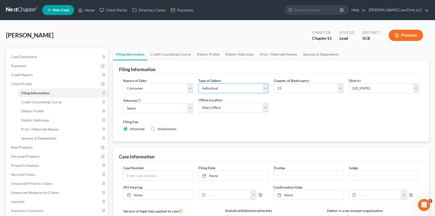
click at [266, 86] on select "Select Individual Joint" at bounding box center [233, 88] width 70 height 10
select select "1"
click at [198, 83] on select "Select Individual Joint" at bounding box center [233, 88] width 70 height 10
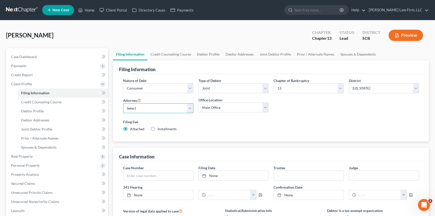
click at [136, 108] on select "Select [PERSON_NAME] - SCB [PERSON_NAME] - SCB" at bounding box center [158, 108] width 70 height 10
select select "0"
click at [123, 103] on select "Select [PERSON_NAME] - SCB [PERSON_NAME] - SCB" at bounding box center [158, 108] width 70 height 10
click at [37, 109] on span "Debtor Profile" at bounding box center [32, 111] width 23 height 4
select select "1"
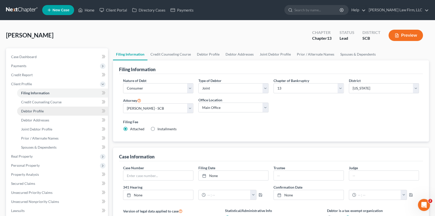
select select "0"
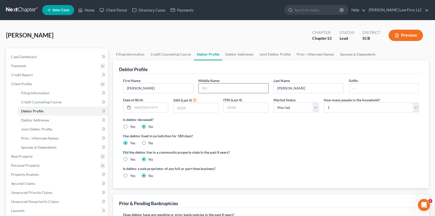
click at [215, 86] on input "text" at bounding box center [234, 88] width 70 height 10
type input "E"
type input "n"
type input "m"
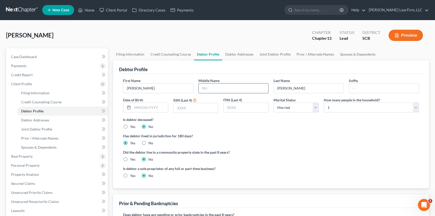
type input "m"
type input "[PERSON_NAME]"
click at [36, 119] on span "Debtor Addresses" at bounding box center [35, 120] width 28 height 4
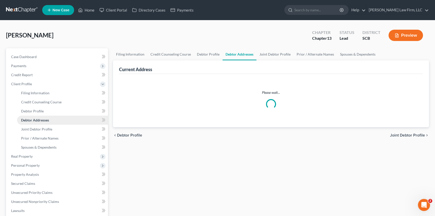
select select "0"
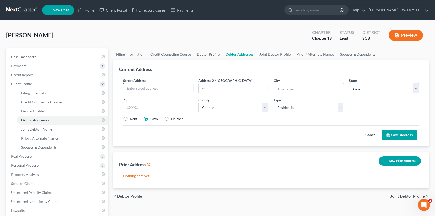
click at [129, 87] on input "text" at bounding box center [158, 88] width 70 height 10
type input "[STREET_ADDRESS]"
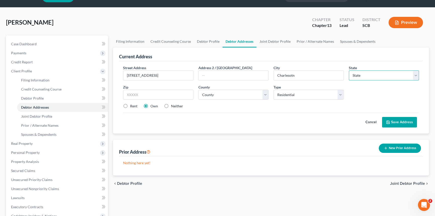
scroll to position [23, 0]
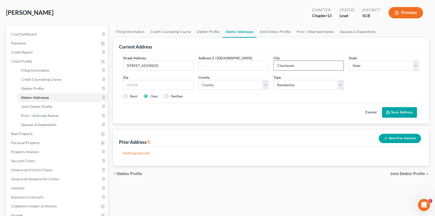
click at [289, 64] on input "Charlesotn" at bounding box center [309, 66] width 70 height 10
type input "[GEOGRAPHIC_DATA]"
click at [361, 65] on select "State [US_STATE] AK AR AZ CA CO CT DE DC [GEOGRAPHIC_DATA] [GEOGRAPHIC_DATA] GU…" at bounding box center [384, 65] width 70 height 10
select select "42"
click at [130, 81] on input "text" at bounding box center [158, 85] width 70 height 10
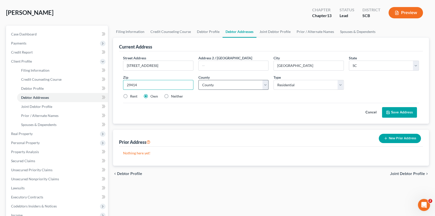
type input "29414"
click at [209, 84] on select "County [GEOGRAPHIC_DATA] [GEOGRAPHIC_DATA] [GEOGRAPHIC_DATA] [GEOGRAPHIC_DATA] …" at bounding box center [233, 85] width 70 height 10
select select "9"
click at [198, 80] on select "County [GEOGRAPHIC_DATA] [GEOGRAPHIC_DATA] [GEOGRAPHIC_DATA] [GEOGRAPHIC_DATA] …" at bounding box center [233, 85] width 70 height 10
click at [397, 110] on button "Save Address" at bounding box center [399, 112] width 35 height 11
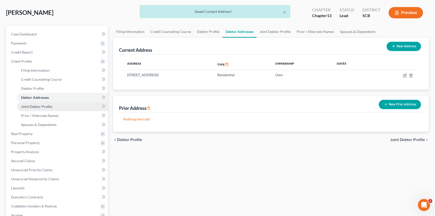
click at [40, 104] on span "Joint Debtor Profile" at bounding box center [36, 106] width 31 height 4
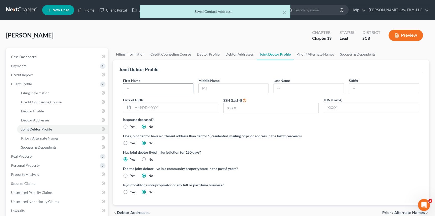
click at [137, 86] on input "text" at bounding box center [158, 88] width 70 height 10
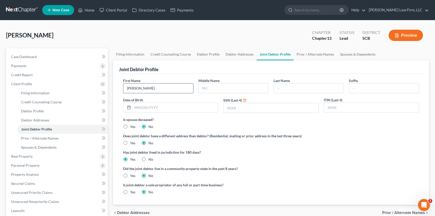
type input "[PERSON_NAME]"
drag, startPoint x: 140, startPoint y: 91, endPoint x: 277, endPoint y: 87, distance: 137.4
click at [277, 87] on input "gADSDEN" at bounding box center [309, 88] width 70 height 10
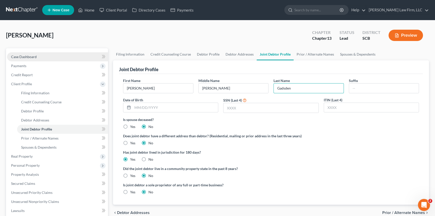
type input "Gadsden"
click at [24, 55] on span "Case Dashboard" at bounding box center [24, 56] width 26 height 4
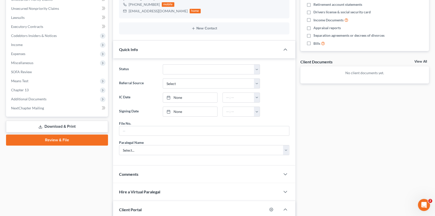
scroll to position [160, 0]
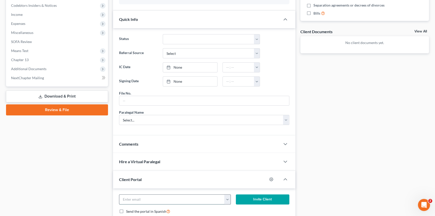
click at [129, 198] on input "email" at bounding box center [171, 199] width 105 height 10
type input "[EMAIL_ADDRESS][DOMAIN_NAME]"
drag, startPoint x: 263, startPoint y: 198, endPoint x: 91, endPoint y: 36, distance: 235.8
click at [263, 198] on button "Invite Client" at bounding box center [262, 199] width 53 height 10
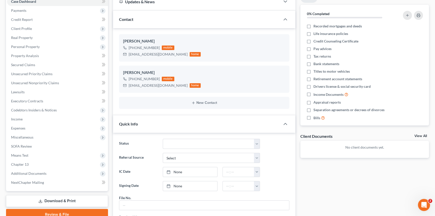
scroll to position [23, 0]
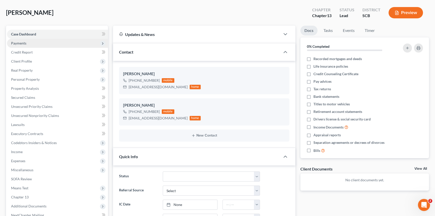
click at [22, 41] on span "Payments" at bounding box center [18, 43] width 15 height 4
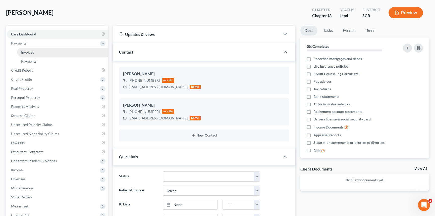
click at [30, 50] on span "Invoices" at bounding box center [27, 52] width 13 height 4
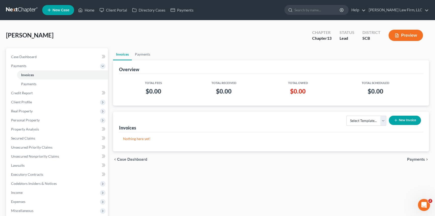
click at [409, 120] on button "New Invoice" at bounding box center [405, 119] width 32 height 9
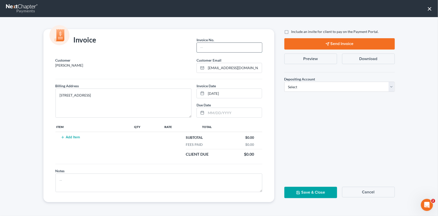
click at [213, 45] on input "text" at bounding box center [229, 48] width 65 height 10
type input "0001"
click at [70, 135] on button "Add Item" at bounding box center [70, 137] width 22 height 4
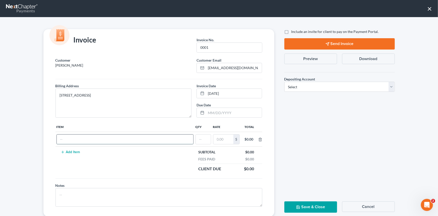
click at [68, 140] on input "text" at bounding box center [125, 139] width 137 height 10
type input "Chapter 13 fees"
type input "1"
type input "1,500.00"
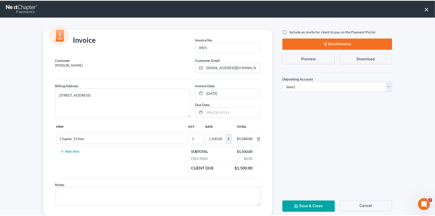
scroll to position [0, 0]
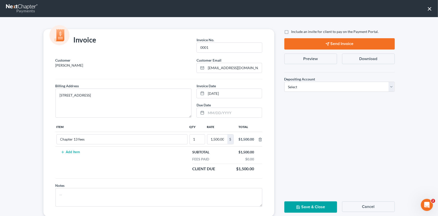
click at [396, 85] on div "Include an invite for client to pay on the Payment Portal. Send Invoice Preview…" at bounding box center [339, 122] width 120 height 187
click at [390, 86] on select "Select Operation Trust" at bounding box center [339, 87] width 110 height 10
select select "1"
click at [284, 82] on select "Select Operation Trust" at bounding box center [339, 87] width 110 height 10
click at [311, 205] on button "Save & Close" at bounding box center [310, 206] width 53 height 11
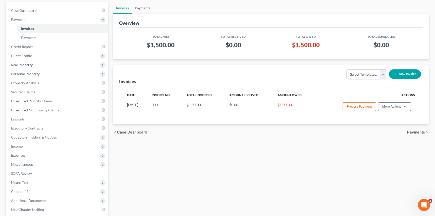
scroll to position [91, 0]
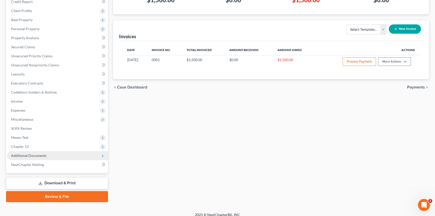
click at [35, 154] on span "Additional Documents" at bounding box center [28, 155] width 35 height 4
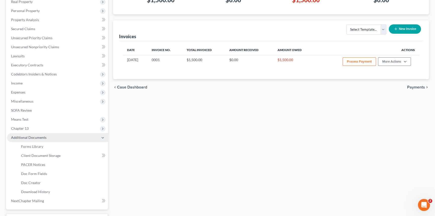
scroll to position [73, 0]
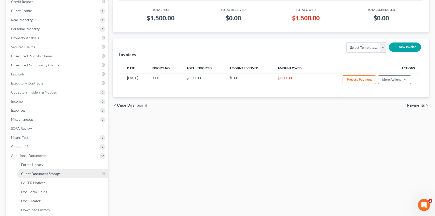
click at [45, 171] on span "Client Document Storage" at bounding box center [40, 173] width 39 height 4
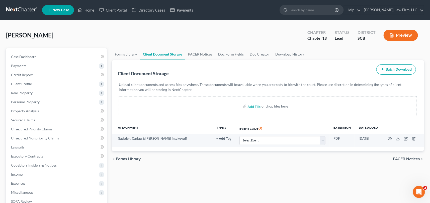
click at [55, 8] on span "New Case" at bounding box center [60, 10] width 17 height 4
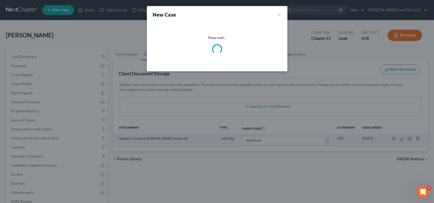
select select "72"
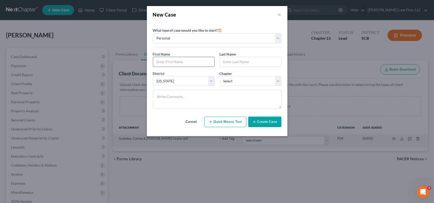
click at [157, 60] on input "text" at bounding box center [183, 62] width 61 height 10
type input "[PERSON_NAME]"
click at [225, 63] on input "[PERSON_NAME]" at bounding box center [250, 62] width 61 height 10
type input "[PERSON_NAME]"
click at [281, 82] on select "Select 7 11 12 13" at bounding box center [251, 81] width 62 height 10
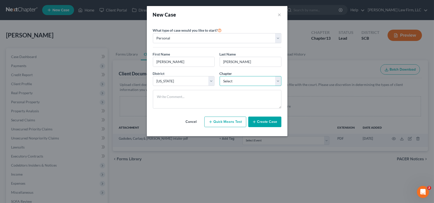
select select "3"
click at [220, 76] on select "Select 7 11 12 13" at bounding box center [251, 81] width 62 height 10
click at [269, 120] on button "Create Case" at bounding box center [264, 121] width 33 height 11
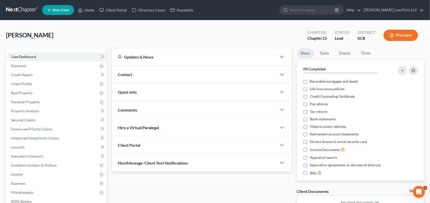
click at [126, 75] on span "Contact" at bounding box center [125, 74] width 14 height 5
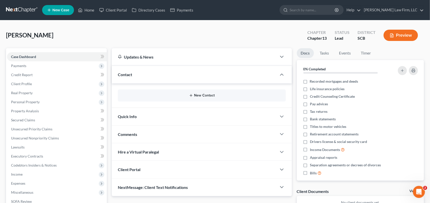
click at [210, 96] on button "New Contact" at bounding box center [202, 95] width 160 height 4
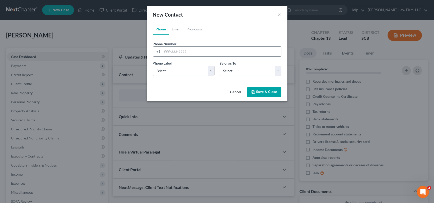
click at [171, 50] on input "tel" at bounding box center [221, 52] width 119 height 10
type input "843-3641402"
click at [168, 73] on select "Select Mobile Home Work Other" at bounding box center [184, 71] width 62 height 10
select select "0"
click at [153, 66] on select "Select Mobile Home Work Other" at bounding box center [184, 71] width 62 height 10
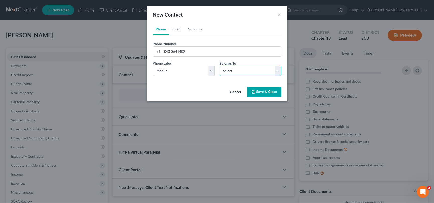
click at [236, 71] on select "Select Client Other" at bounding box center [251, 71] width 62 height 10
select select "0"
click at [220, 66] on select "Select Client Other" at bounding box center [251, 71] width 62 height 10
select select "0"
click at [175, 27] on link "Email" at bounding box center [176, 29] width 15 height 12
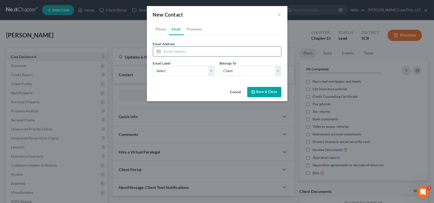
click at [165, 51] on input "email" at bounding box center [221, 52] width 119 height 10
type input "[EMAIL_ADDRESS][DOMAIN_NAME]"
click at [163, 69] on select "Select Home Work Other" at bounding box center [184, 71] width 62 height 10
select select "0"
click at [153, 66] on select "Select Home Work Other" at bounding box center [184, 71] width 62 height 10
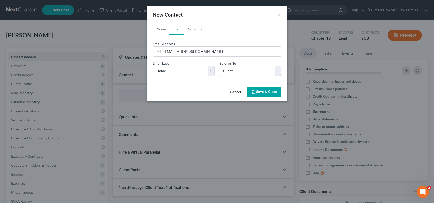
drag, startPoint x: 240, startPoint y: 71, endPoint x: 259, endPoint y: 94, distance: 29.6
click at [241, 71] on select "Select Client Other" at bounding box center [251, 71] width 62 height 10
click at [220, 66] on select "Select Client Other" at bounding box center [251, 71] width 62 height 10
click at [259, 90] on button "Save & Close" at bounding box center [264, 92] width 34 height 11
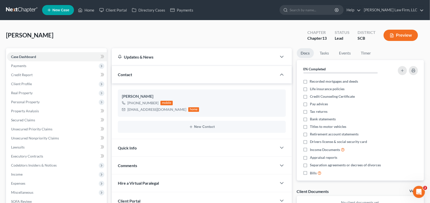
click at [130, 146] on span "Quick Info" at bounding box center [127, 147] width 19 height 5
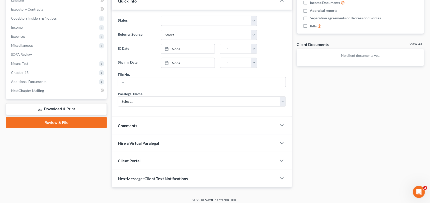
scroll to position [149, 0]
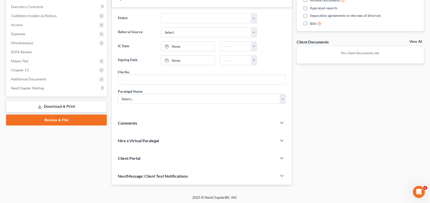
click at [128, 154] on div "Client Portal" at bounding box center [194, 157] width 165 height 17
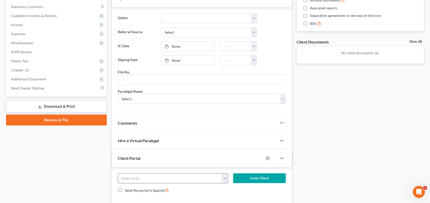
click at [125, 174] on input "email" at bounding box center [170, 178] width 104 height 10
click at [156, 178] on input "[EMAIL_ADDRESS][DOMAIN_NAME]" at bounding box center [170, 178] width 104 height 10
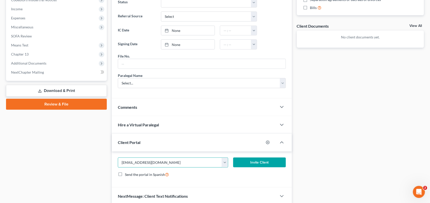
scroll to position [185, 0]
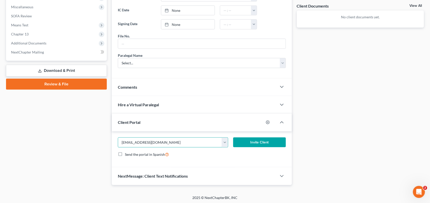
type input "[EMAIL_ADDRESS][DOMAIN_NAME]"
drag, startPoint x: 265, startPoint y: 138, endPoint x: 153, endPoint y: 123, distance: 113.2
click at [265, 138] on button "Invite Client" at bounding box center [259, 142] width 53 height 10
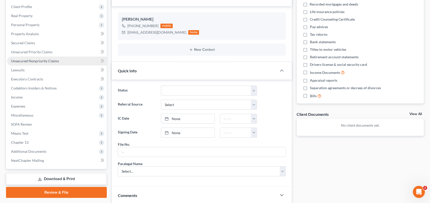
scroll to position [44, 0]
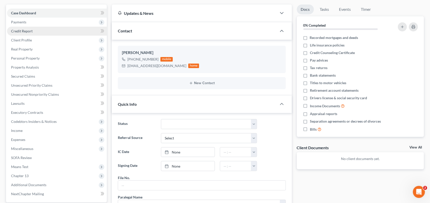
click at [20, 30] on span "Credit Report" at bounding box center [22, 31] width 22 height 4
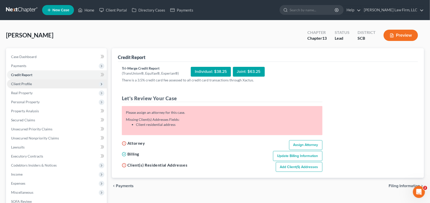
click at [21, 84] on span "Client Profile" at bounding box center [21, 84] width 21 height 4
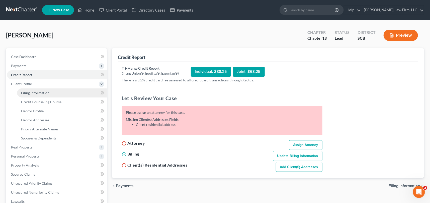
click at [39, 91] on span "Filing Information" at bounding box center [35, 93] width 28 height 4
select select "1"
select select "0"
select select "3"
select select "72"
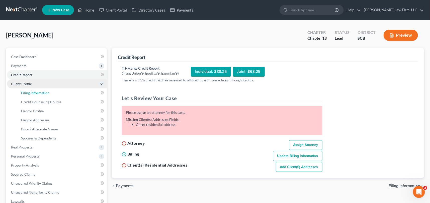
select select "42"
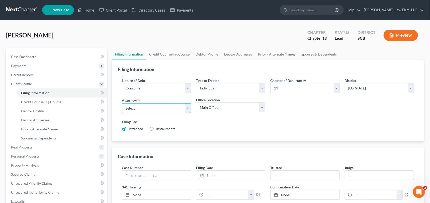
click at [189, 108] on select "Select [PERSON_NAME] - SCB [PERSON_NAME] - SCB" at bounding box center [156, 108] width 69 height 10
select select "0"
click at [122, 103] on select "Select [PERSON_NAME] - SCB [PERSON_NAME] - SCB" at bounding box center [156, 108] width 69 height 10
click at [29, 108] on link "Debtor Profile" at bounding box center [62, 110] width 90 height 9
select select "0"
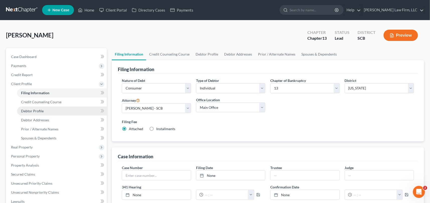
select select "0"
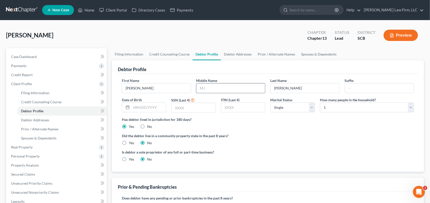
click at [200, 88] on input "text" at bounding box center [231, 88] width 69 height 10
type input "jUNIOR"
drag, startPoint x: 200, startPoint y: 86, endPoint x: 221, endPoint y: 88, distance: 21.2
click at [221, 88] on input "jUNIOR" at bounding box center [231, 88] width 69 height 10
type input "jUNIOR"
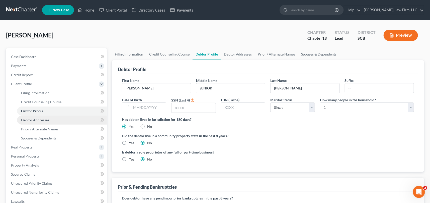
click at [43, 119] on span "Debtor Addresses" at bounding box center [35, 120] width 28 height 4
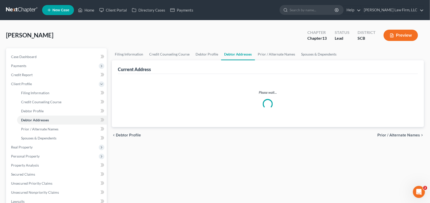
select select "0"
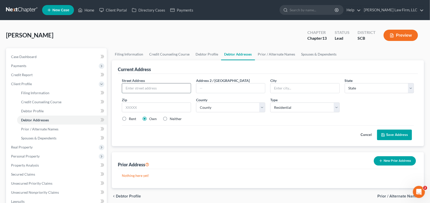
click at [133, 85] on input "text" at bounding box center [156, 88] width 69 height 10
drag, startPoint x: 132, startPoint y: 87, endPoint x: 196, endPoint y: 90, distance: 64.0
click at [196, 90] on div "Street Address * 129 bRITTONDALE rOAD Address 2 / [GEOGRAPHIC_DATA] * State * S…" at bounding box center [267, 102] width 297 height 48
type input "129"
type input "B"
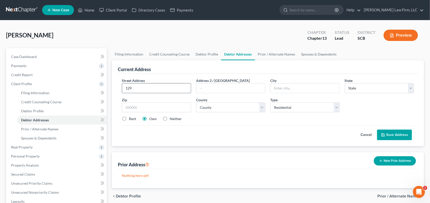
drag, startPoint x: 147, startPoint y: 87, endPoint x: 150, endPoint y: 85, distance: 2.6
click at [148, 87] on input "129" at bounding box center [156, 88] width 69 height 10
click at [370, 85] on select "State [US_STATE] AK AR AZ CA CO CT DE DC [GEOGRAPHIC_DATA] [GEOGRAPHIC_DATA] GU…" at bounding box center [379, 88] width 69 height 10
click at [345, 83] on select "State [US_STATE] AK AR AZ CA CO CT DE DC [GEOGRAPHIC_DATA] [GEOGRAPHIC_DATA] GU…" at bounding box center [379, 88] width 69 height 10
click at [137, 105] on input "text" at bounding box center [156, 107] width 69 height 10
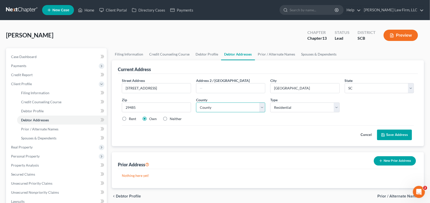
drag, startPoint x: 225, startPoint y: 107, endPoint x: 230, endPoint y: 103, distance: 6.2
click at [226, 106] on select "County [GEOGRAPHIC_DATA] [GEOGRAPHIC_DATA] [GEOGRAPHIC_DATA] [GEOGRAPHIC_DATA] …" at bounding box center [230, 107] width 69 height 10
click at [196, 102] on select "County [GEOGRAPHIC_DATA] [GEOGRAPHIC_DATA] [GEOGRAPHIC_DATA] [GEOGRAPHIC_DATA] …" at bounding box center [230, 107] width 69 height 10
click at [392, 134] on button "Save Address" at bounding box center [395, 135] width 35 height 11
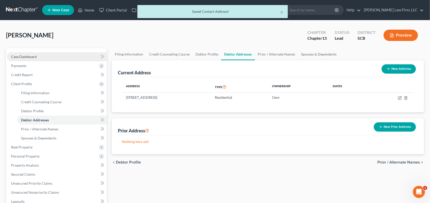
click at [25, 54] on span "Case Dashboard" at bounding box center [24, 56] width 26 height 4
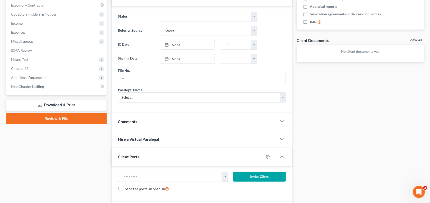
scroll to position [160, 0]
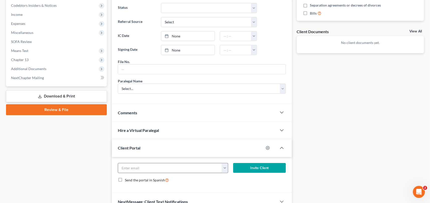
click at [130, 163] on input "email" at bounding box center [170, 168] width 104 height 10
click at [262, 165] on button "Invite Client" at bounding box center [259, 168] width 53 height 10
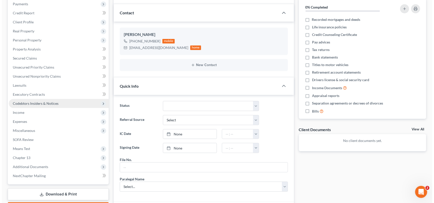
scroll to position [0, 0]
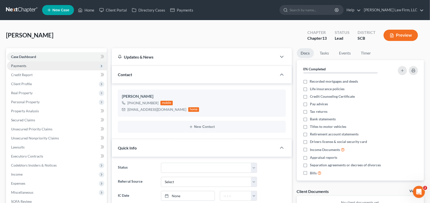
click at [16, 64] on span "Payments" at bounding box center [18, 66] width 15 height 4
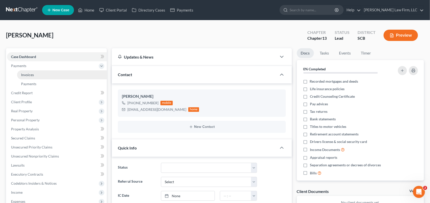
click at [30, 73] on span "Invoices" at bounding box center [27, 75] width 13 height 4
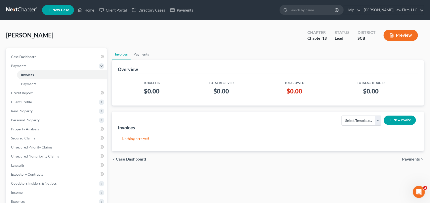
click at [402, 119] on button "New Invoice" at bounding box center [400, 119] width 32 height 9
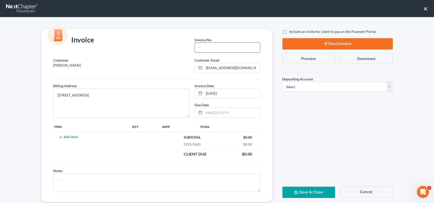
drag, startPoint x: 194, startPoint y: 54, endPoint x: 198, endPoint y: 48, distance: 7.0
click at [195, 53] on div "Invoice No. *" at bounding box center [227, 46] width 71 height 22
click at [198, 48] on input "text" at bounding box center [227, 48] width 65 height 10
click at [73, 134] on td "Add Item" at bounding box center [92, 146] width 78 height 28
click at [71, 136] on button "Add Item" at bounding box center [68, 137] width 22 height 4
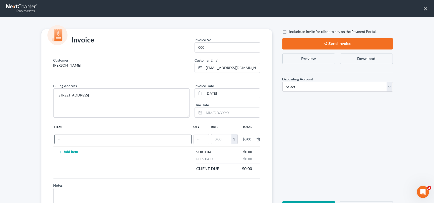
click at [69, 141] on input "text" at bounding box center [123, 139] width 137 height 10
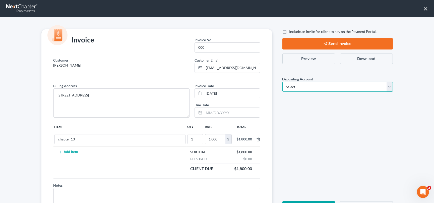
click at [387, 86] on select "Select Operation Trust" at bounding box center [337, 87] width 110 height 10
click at [282, 82] on select "Select Operation Trust" at bounding box center [337, 87] width 110 height 10
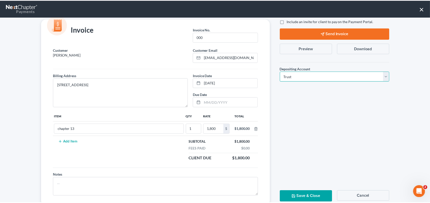
scroll to position [25, 0]
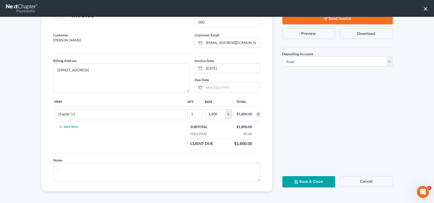
drag, startPoint x: 302, startPoint y: 178, endPoint x: 304, endPoint y: 182, distance: 4.4
click at [302, 178] on button "Save & Close" at bounding box center [308, 181] width 53 height 11
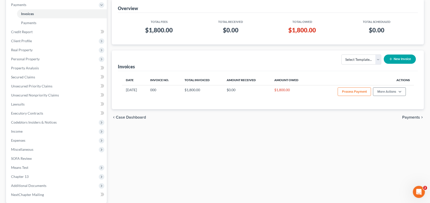
scroll to position [91, 0]
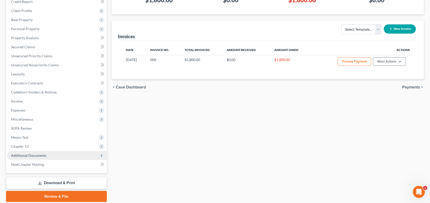
click at [34, 155] on span "Additional Documents" at bounding box center [28, 155] width 35 height 4
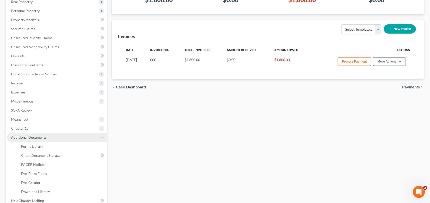
scroll to position [73, 0]
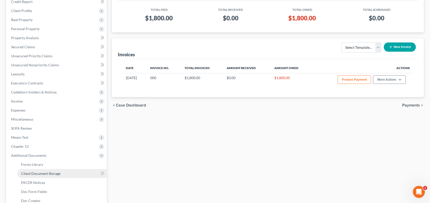
drag, startPoint x: 38, startPoint y: 169, endPoint x: 38, endPoint y: 172, distance: 3.3
click at [38, 170] on link "Client Document Storage" at bounding box center [62, 173] width 90 height 9
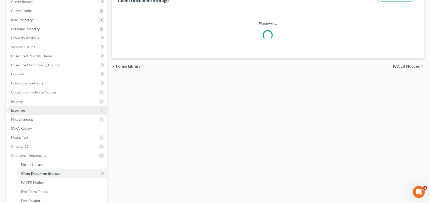
scroll to position [14, 0]
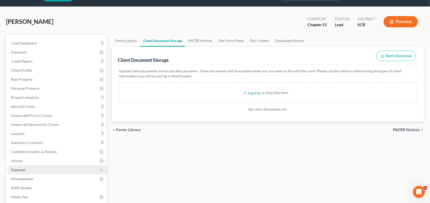
click at [38, 172] on ul "Case Dashboard Payments Invoices Payments Payments Credit Report Client Profile" at bounding box center [57, 161] width 100 height 244
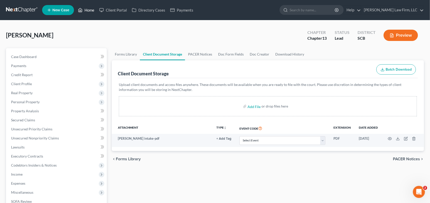
click at [87, 8] on link "Home" at bounding box center [86, 10] width 21 height 9
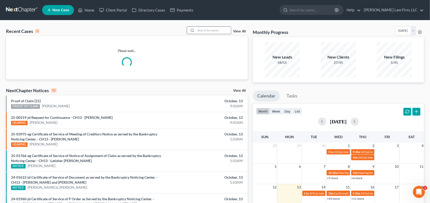
click at [198, 31] on input "search" at bounding box center [213, 30] width 35 height 7
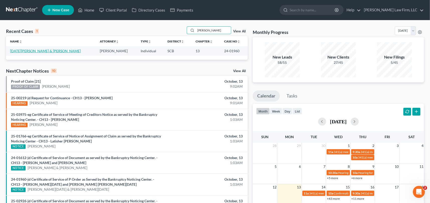
click at [37, 50] on link "[DATE][PERSON_NAME] & [PERSON_NAME]" at bounding box center [45, 51] width 71 height 4
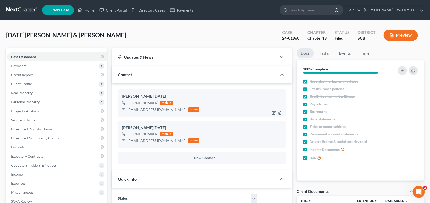
scroll to position [191, 0]
click at [23, 82] on span "Client Profile" at bounding box center [21, 84] width 21 height 4
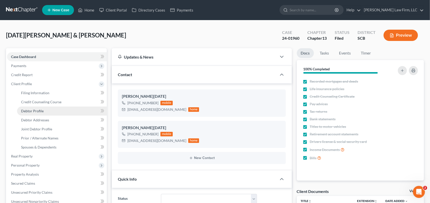
click at [30, 109] on span "Debtor Profile" at bounding box center [32, 111] width 23 height 4
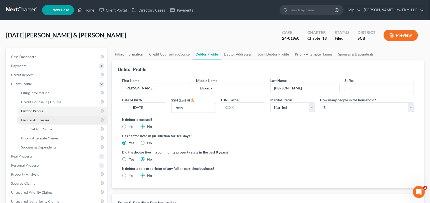
click at [33, 118] on span "Debtor Addresses" at bounding box center [35, 120] width 28 height 4
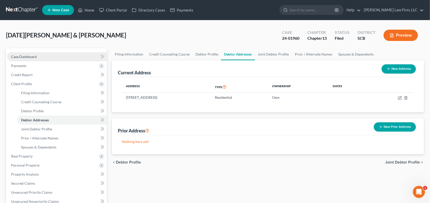
drag, startPoint x: 36, startPoint y: 55, endPoint x: 49, endPoint y: 53, distance: 13.5
click at [36, 55] on span "Case Dashboard" at bounding box center [24, 56] width 26 height 4
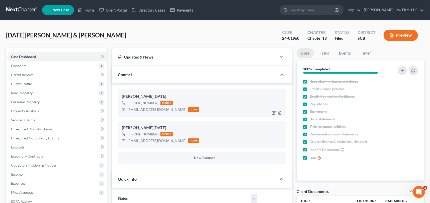
scroll to position [191, 0]
drag, startPoint x: 86, startPoint y: 8, endPoint x: 199, endPoint y: 22, distance: 114.5
click at [86, 8] on link "Home" at bounding box center [86, 10] width 21 height 9
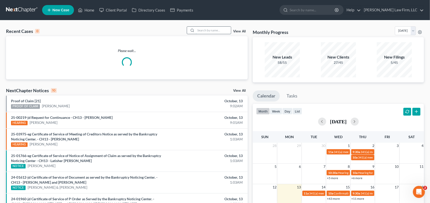
drag, startPoint x: 196, startPoint y: 30, endPoint x: 193, endPoint y: 31, distance: 2.7
click at [193, 31] on div at bounding box center [209, 30] width 45 height 8
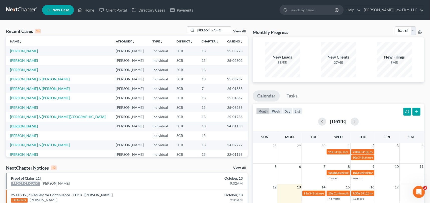
click at [23, 124] on link "[PERSON_NAME]" at bounding box center [24, 126] width 28 height 4
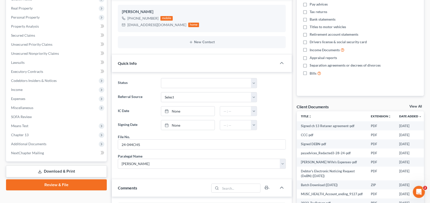
scroll to position [45, 0]
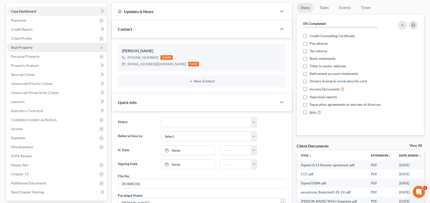
drag, startPoint x: 26, startPoint y: 35, endPoint x: 25, endPoint y: 50, distance: 15.1
click at [26, 35] on span "Client Profile" at bounding box center [57, 38] width 100 height 9
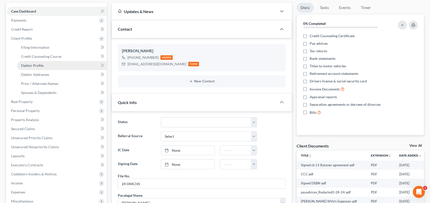
click at [31, 63] on span "Debtor Profile" at bounding box center [32, 65] width 23 height 4
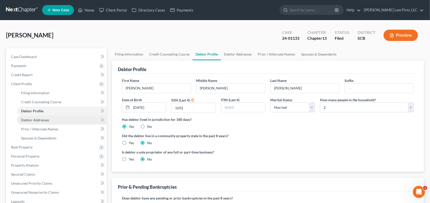
click at [36, 118] on span "Debtor Addresses" at bounding box center [35, 120] width 28 height 4
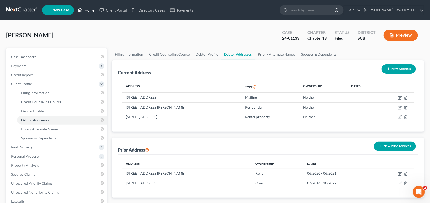
click at [92, 9] on link "Home" at bounding box center [86, 10] width 21 height 9
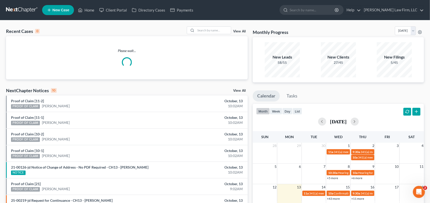
drag, startPoint x: 195, startPoint y: 29, endPoint x: 207, endPoint y: 24, distance: 13.8
click at [198, 27] on div at bounding box center [209, 30] width 45 height 8
drag, startPoint x: 209, startPoint y: 24, endPoint x: 205, endPoint y: 26, distance: 5.4
click at [206, 26] on div "Recent Cases 0 View All Please wait... NextChapter Notices 10 View All Proof of…" at bounding box center [215, 155] width 430 height 270
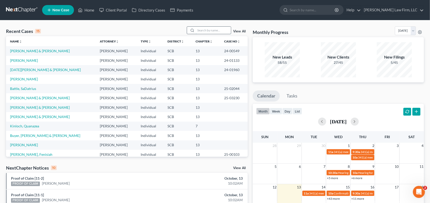
click at [201, 27] on input "search" at bounding box center [213, 30] width 35 height 7
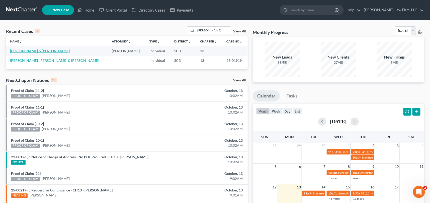
click at [45, 50] on link "[PERSON_NAME] & [PERSON_NAME]" at bounding box center [40, 51] width 60 height 4
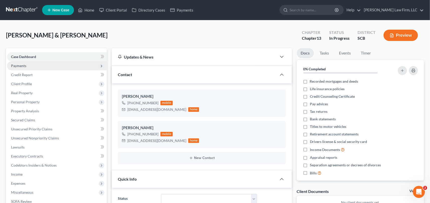
click at [19, 64] on span "Payments" at bounding box center [18, 66] width 15 height 4
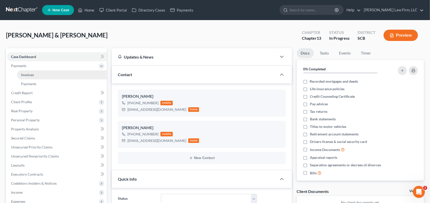
click at [30, 74] on span "Invoices" at bounding box center [27, 75] width 13 height 4
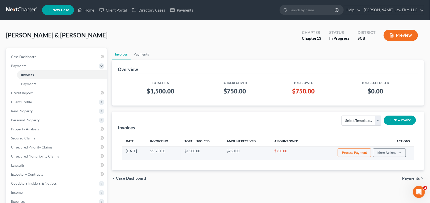
click at [351, 150] on button "Process Payment" at bounding box center [354, 152] width 33 height 9
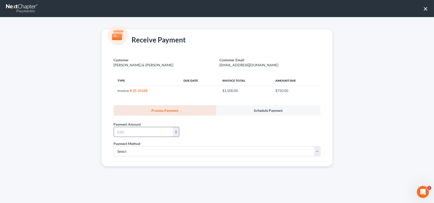
click at [125, 133] on input "text" at bounding box center [143, 132] width 59 height 10
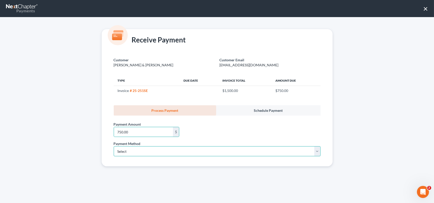
click at [117, 152] on select "Select ACH Credit Card" at bounding box center [217, 151] width 207 height 10
click at [114, 146] on select "Select ACH Credit Card" at bounding box center [217, 151] width 207 height 10
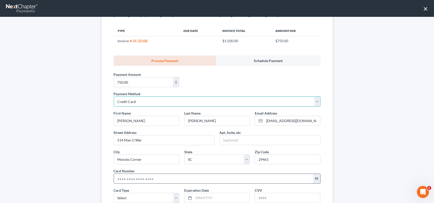
scroll to position [68, 0]
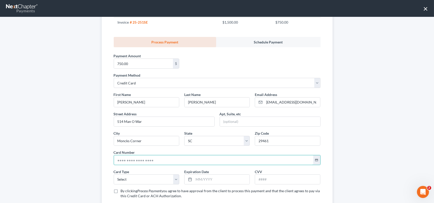
drag, startPoint x: 114, startPoint y: 160, endPoint x: 236, endPoint y: 130, distance: 126.0
click at [114, 160] on input "text" at bounding box center [213, 160] width 199 height 10
click at [139, 159] on input "4328 2530 0176" at bounding box center [213, 160] width 199 height 10
click at [147, 158] on input "4328 2530 0196" at bounding box center [213, 160] width 199 height 10
click at [124, 176] on select "Select Visa MasterCard Discover American Express" at bounding box center [147, 179] width 66 height 10
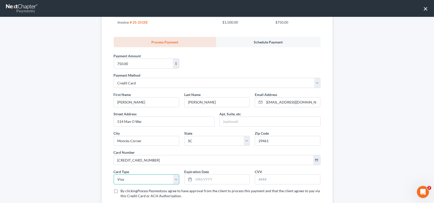
click at [114, 174] on select "Select Visa MasterCard Discover American Express" at bounding box center [147, 179] width 66 height 10
click at [199, 177] on input "text" at bounding box center [222, 179] width 56 height 10
click at [261, 177] on input "text" at bounding box center [287, 179] width 65 height 10
drag, startPoint x: 114, startPoint y: 190, endPoint x: 353, endPoint y: 143, distance: 243.1
click at [121, 191] on label "By clicking Process Payment you agree to have approval from the client to proce…" at bounding box center [221, 193] width 200 height 10
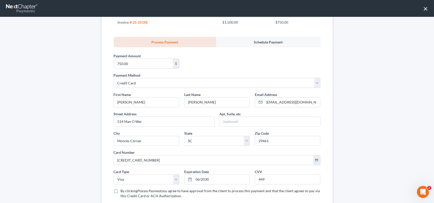
click at [123, 191] on input "By clicking Process Payment you agree to have approval from the client to proce…" at bounding box center [124, 189] width 3 height 3
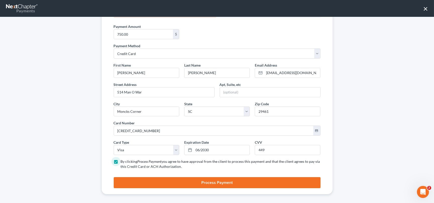
scroll to position [100, 0]
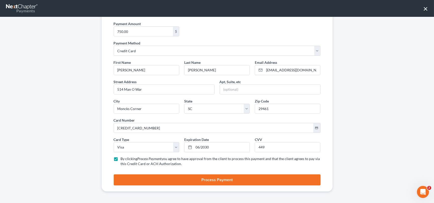
click at [220, 177] on button "Process Payment" at bounding box center [217, 179] width 207 height 11
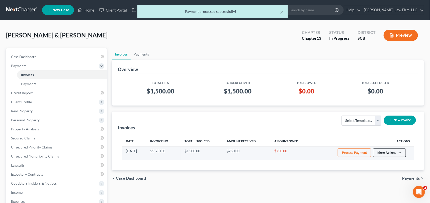
click at [392, 150] on button "More Actions" at bounding box center [390, 152] width 33 height 9
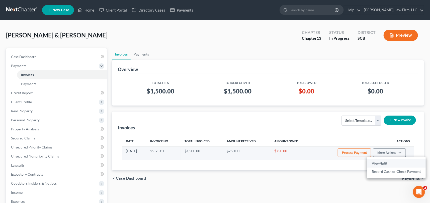
click at [377, 161] on link "View/Edit" at bounding box center [396, 163] width 59 height 9
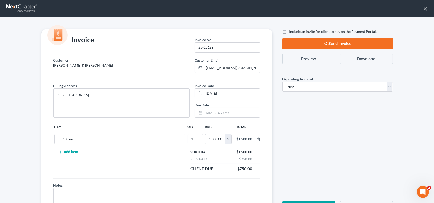
click at [336, 42] on button "Send Invoice" at bounding box center [337, 43] width 110 height 11
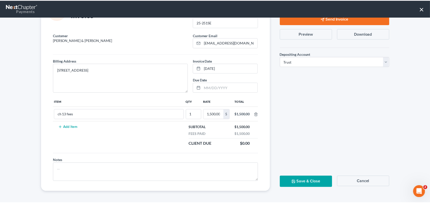
scroll to position [25, 0]
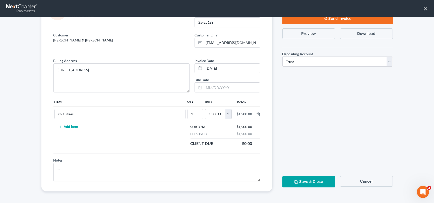
click at [310, 181] on button "Save & Close" at bounding box center [308, 181] width 53 height 11
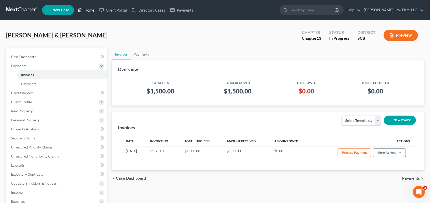
click at [92, 9] on link "Home" at bounding box center [86, 10] width 21 height 9
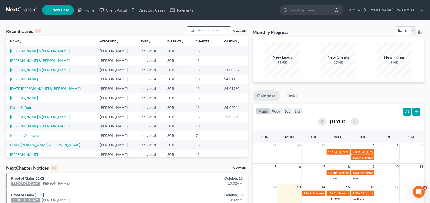
click at [199, 28] on input "search" at bounding box center [213, 30] width 35 height 7
click at [34, 96] on td "[PERSON_NAME]" at bounding box center [51, 97] width 90 height 9
click at [17, 97] on link "[PERSON_NAME]" at bounding box center [24, 98] width 28 height 4
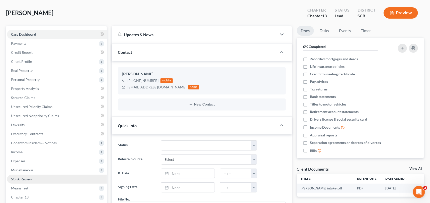
scroll to position [68, 0]
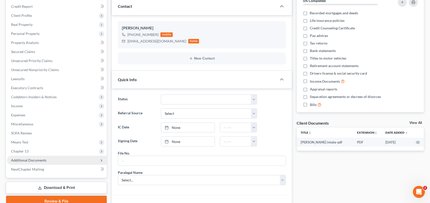
click at [31, 158] on span "Additional Documents" at bounding box center [28, 160] width 35 height 4
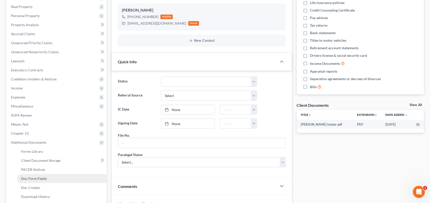
scroll to position [91, 0]
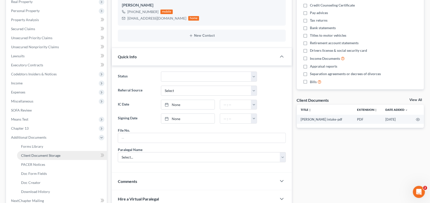
click at [46, 156] on span "Client Document Storage" at bounding box center [40, 155] width 39 height 4
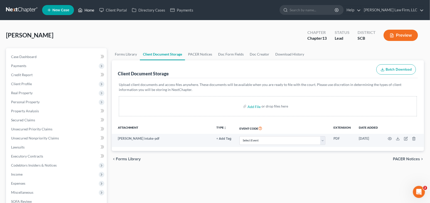
click at [86, 8] on link "Home" at bounding box center [86, 10] width 21 height 9
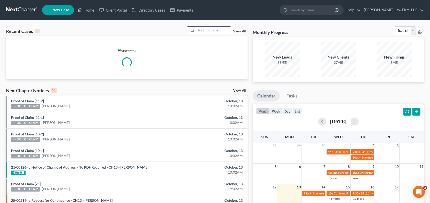
click at [199, 30] on input "search" at bounding box center [213, 30] width 35 height 7
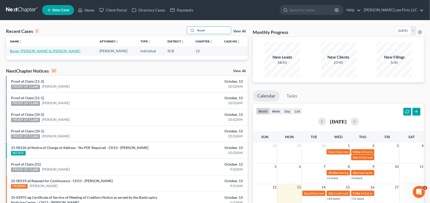
click at [33, 50] on link "Buyer, [PERSON_NAME] & [PERSON_NAME]" at bounding box center [45, 51] width 70 height 4
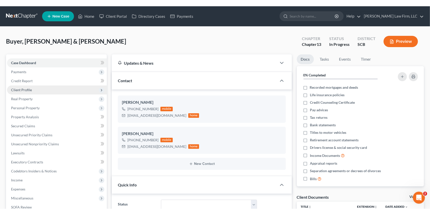
scroll to position [229, 0]
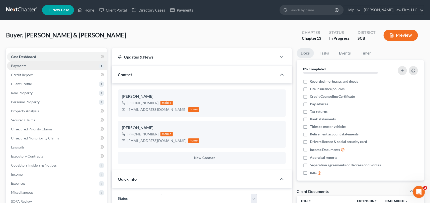
click at [16, 64] on span "Payments" at bounding box center [18, 66] width 15 height 4
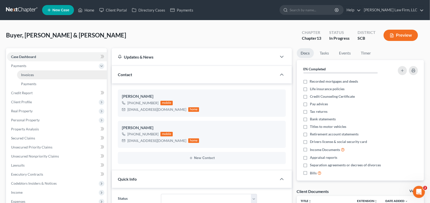
click at [28, 75] on span "Invoices" at bounding box center [27, 75] width 13 height 4
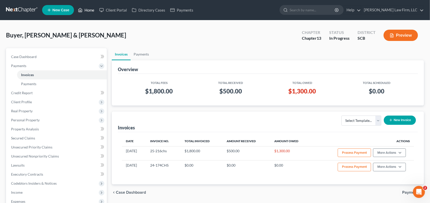
drag, startPoint x: 88, startPoint y: 8, endPoint x: 275, endPoint y: 34, distance: 189.7
click at [88, 8] on link "Home" at bounding box center [86, 10] width 21 height 9
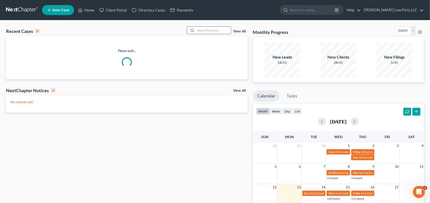
click at [199, 29] on input "search" at bounding box center [213, 30] width 35 height 7
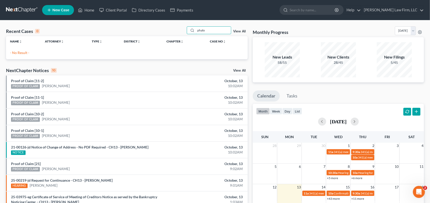
drag, startPoint x: 207, startPoint y: 31, endPoint x: 177, endPoint y: 31, distance: 29.1
click at [178, 31] on div "Recent Cases 0 phalo View All" at bounding box center [127, 31] width 242 height 10
drag, startPoint x: 215, startPoint y: 31, endPoint x: 192, endPoint y: 34, distance: 23.5
click at [192, 34] on div "Recent Cases 0 seibels View All" at bounding box center [127, 31] width 242 height 10
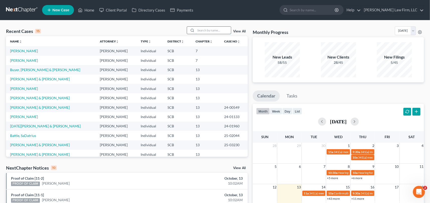
click at [200, 30] on input "search" at bounding box center [213, 30] width 35 height 7
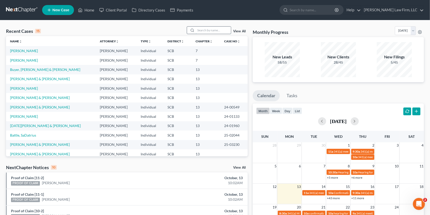
click at [200, 30] on input "search" at bounding box center [213, 30] width 35 height 7
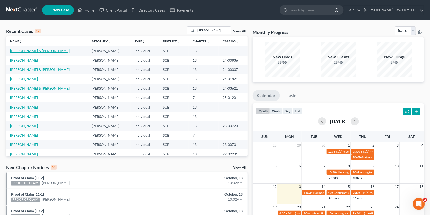
click at [29, 49] on link "[PERSON_NAME] & [PERSON_NAME]" at bounding box center [40, 51] width 60 height 4
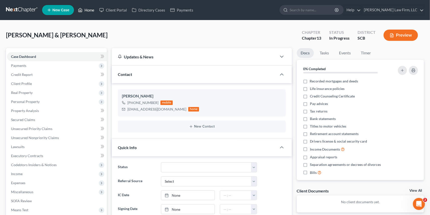
click at [94, 8] on link "Home" at bounding box center [86, 10] width 21 height 9
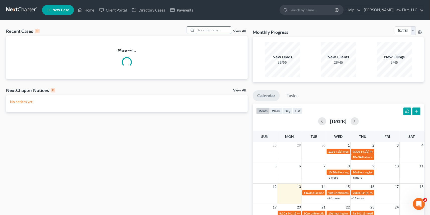
click at [203, 28] on input "search" at bounding box center [213, 30] width 35 height 7
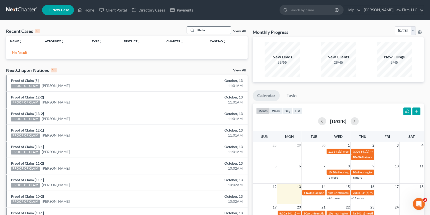
drag, startPoint x: 209, startPoint y: 30, endPoint x: 189, endPoint y: 32, distance: 19.7
click at [189, 32] on div "Phalo" at bounding box center [209, 30] width 45 height 8
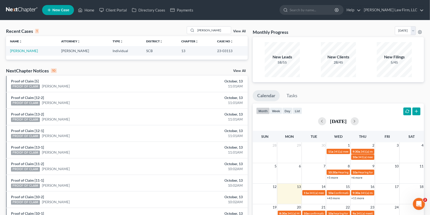
click at [29, 48] on td "[PERSON_NAME]" at bounding box center [31, 50] width 51 height 9
click at [18, 49] on link "[PERSON_NAME]" at bounding box center [24, 51] width 28 height 4
